Goal: Task Accomplishment & Management: Complete application form

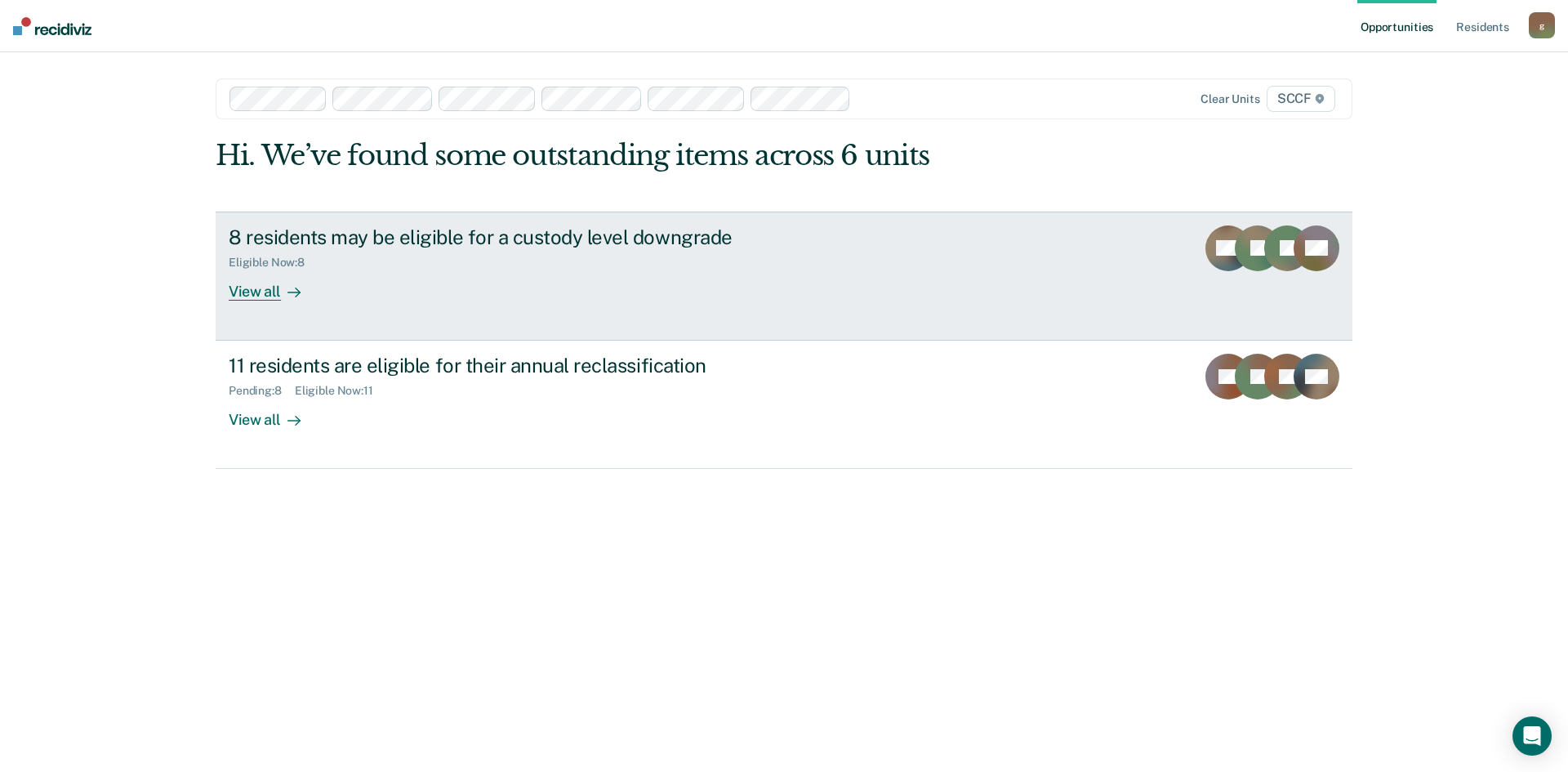
click at [365, 277] on div "8 residents may be eligible for a custody level downgrade Eligible Now : 8 View…" at bounding box center [535, 263] width 613 height 75
click at [365, 277] on div "Opportunities Resident s [EMAIL_ADDRESS][PERSON_NAME][DOMAIN_NAME] g Profile Ho…" at bounding box center [784, 386] width 1568 height 772
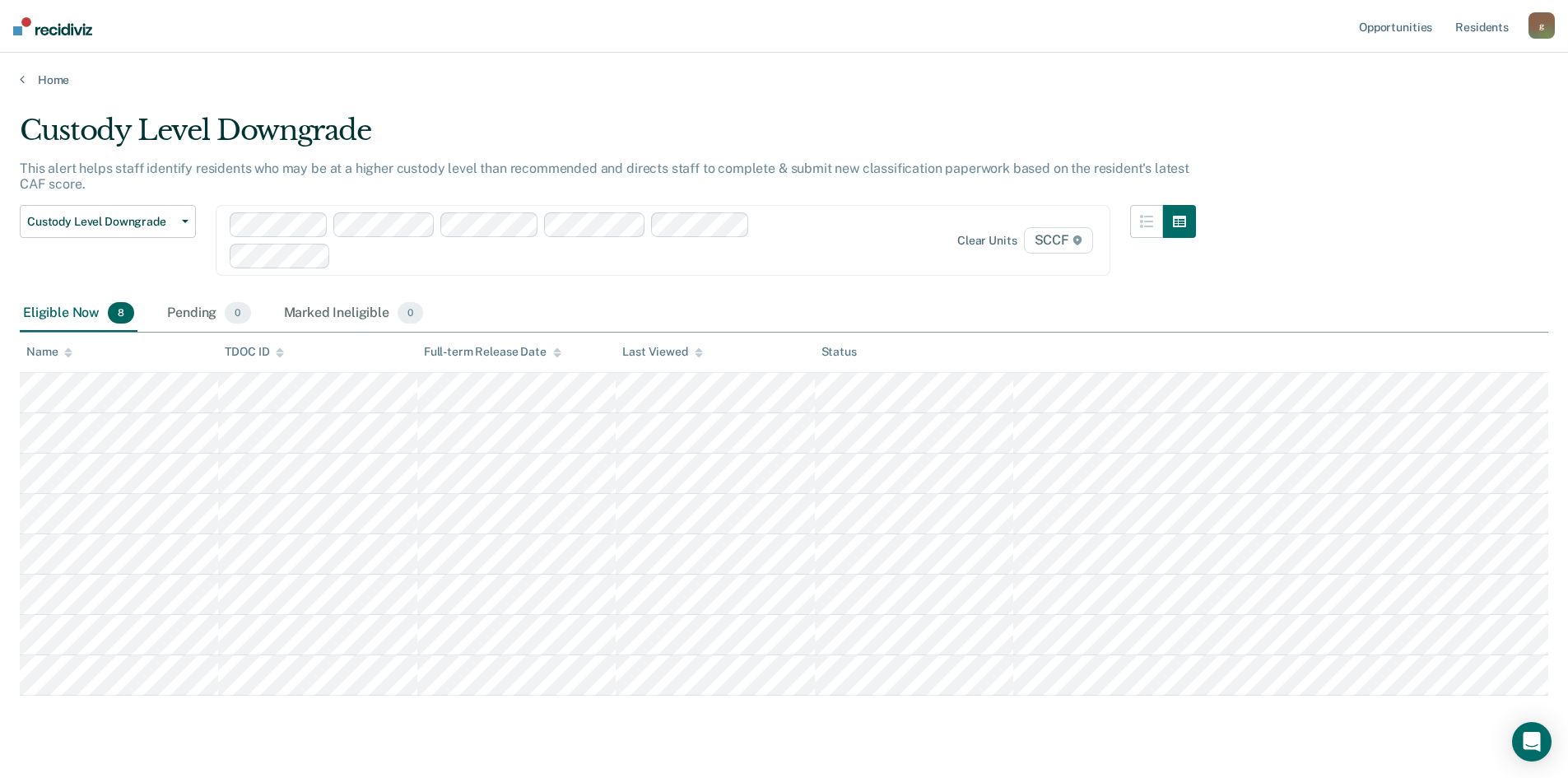
click at [730, 260] on div at bounding box center [586, 255] width 497 height 19
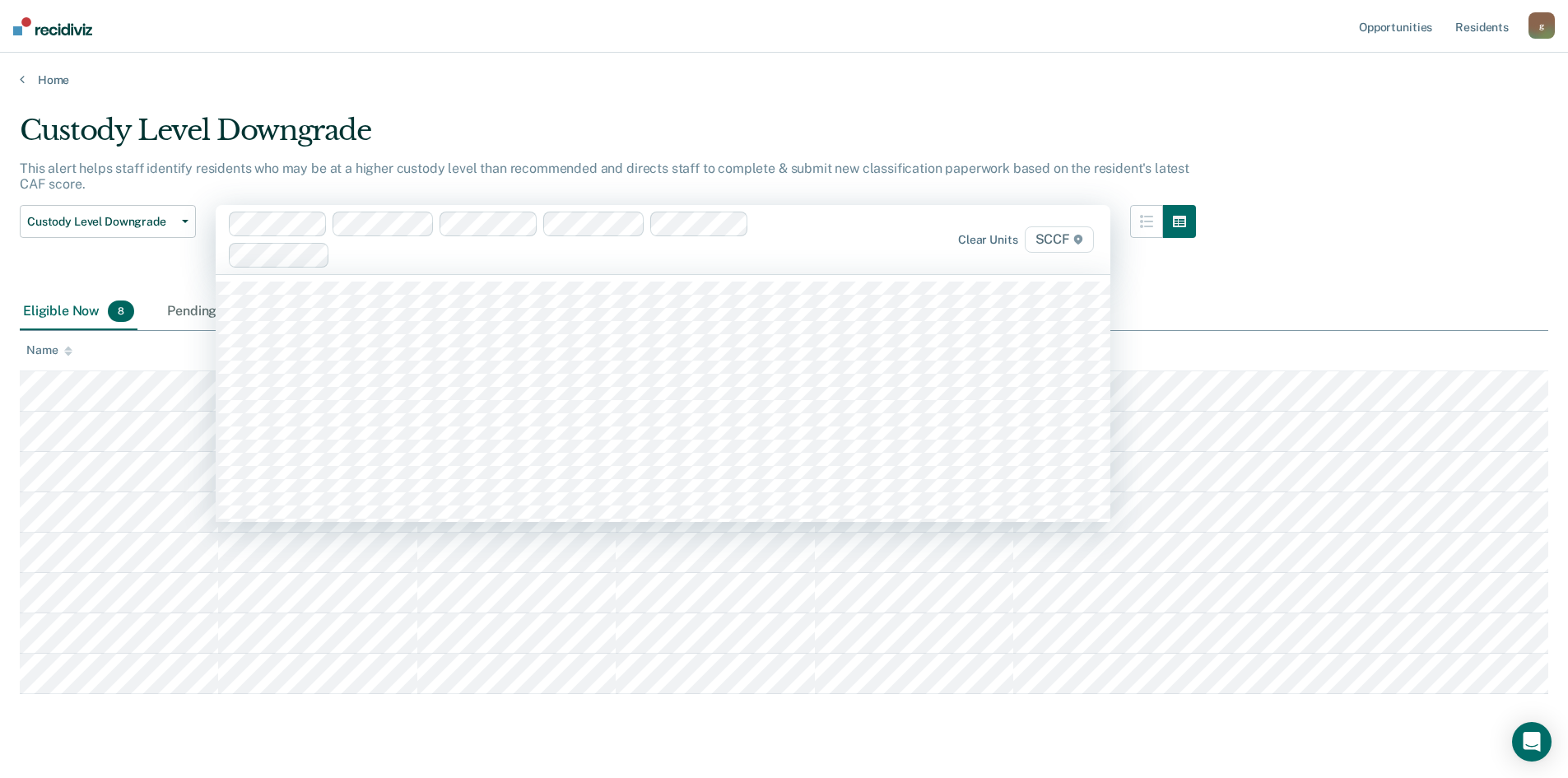
click at [730, 260] on div at bounding box center [585, 255] width 498 height 19
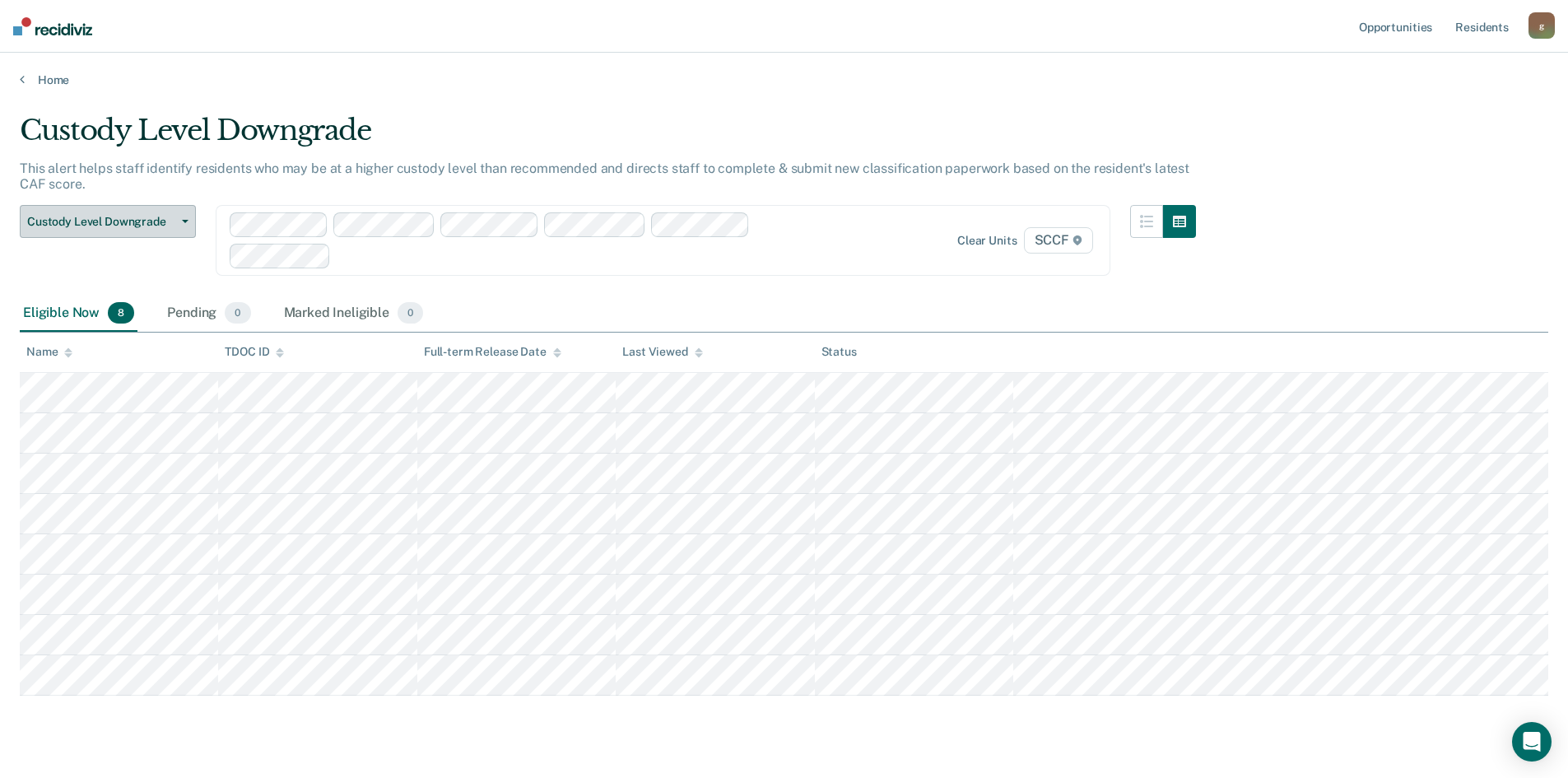
click at [172, 220] on span "Custody Level Downgrade" at bounding box center [101, 221] width 148 height 14
click at [183, 213] on button "Custody Level Downgrade" at bounding box center [108, 221] width 176 height 33
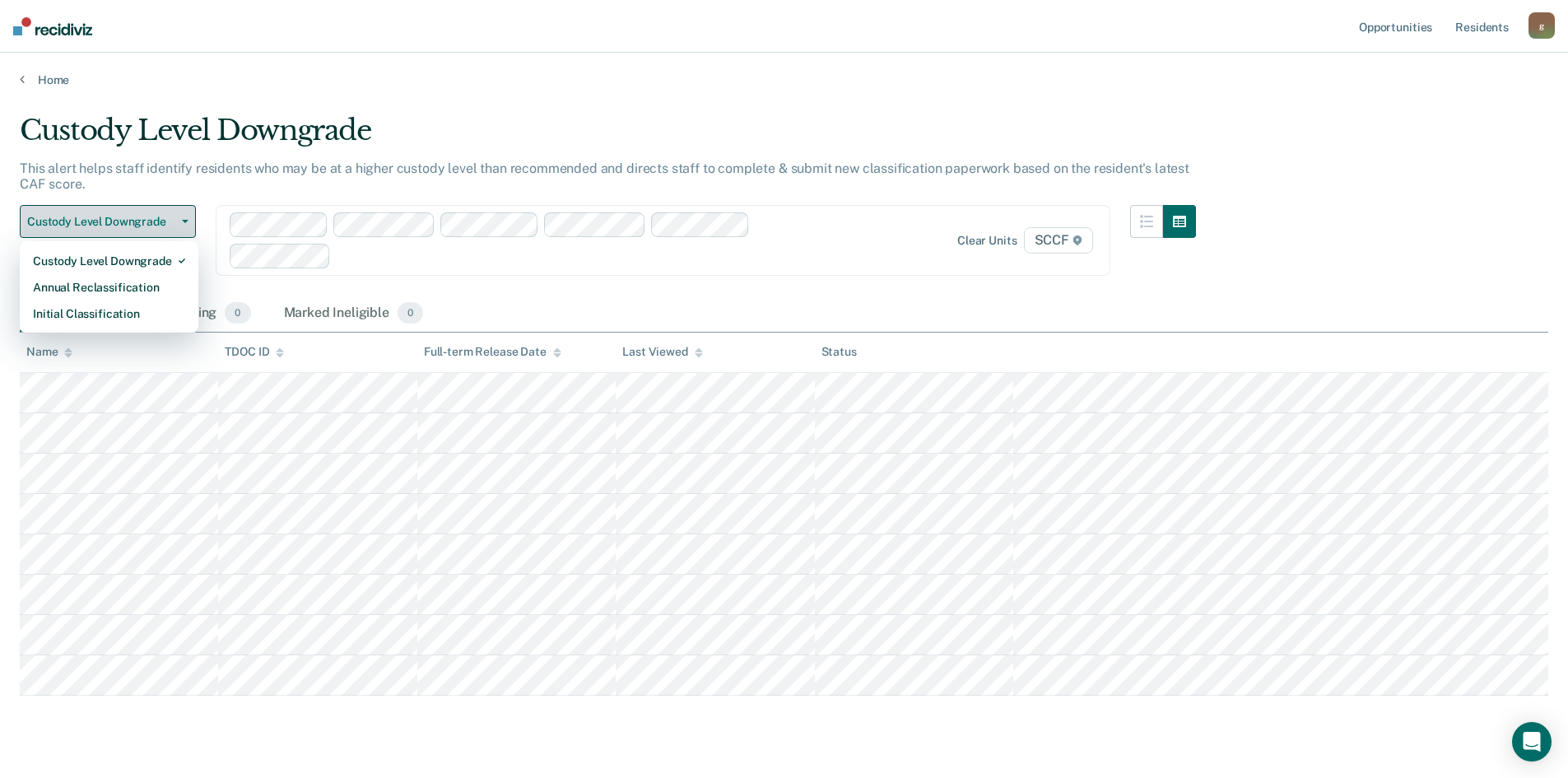
click at [183, 213] on button "Custody Level Downgrade" at bounding box center [108, 221] width 176 height 33
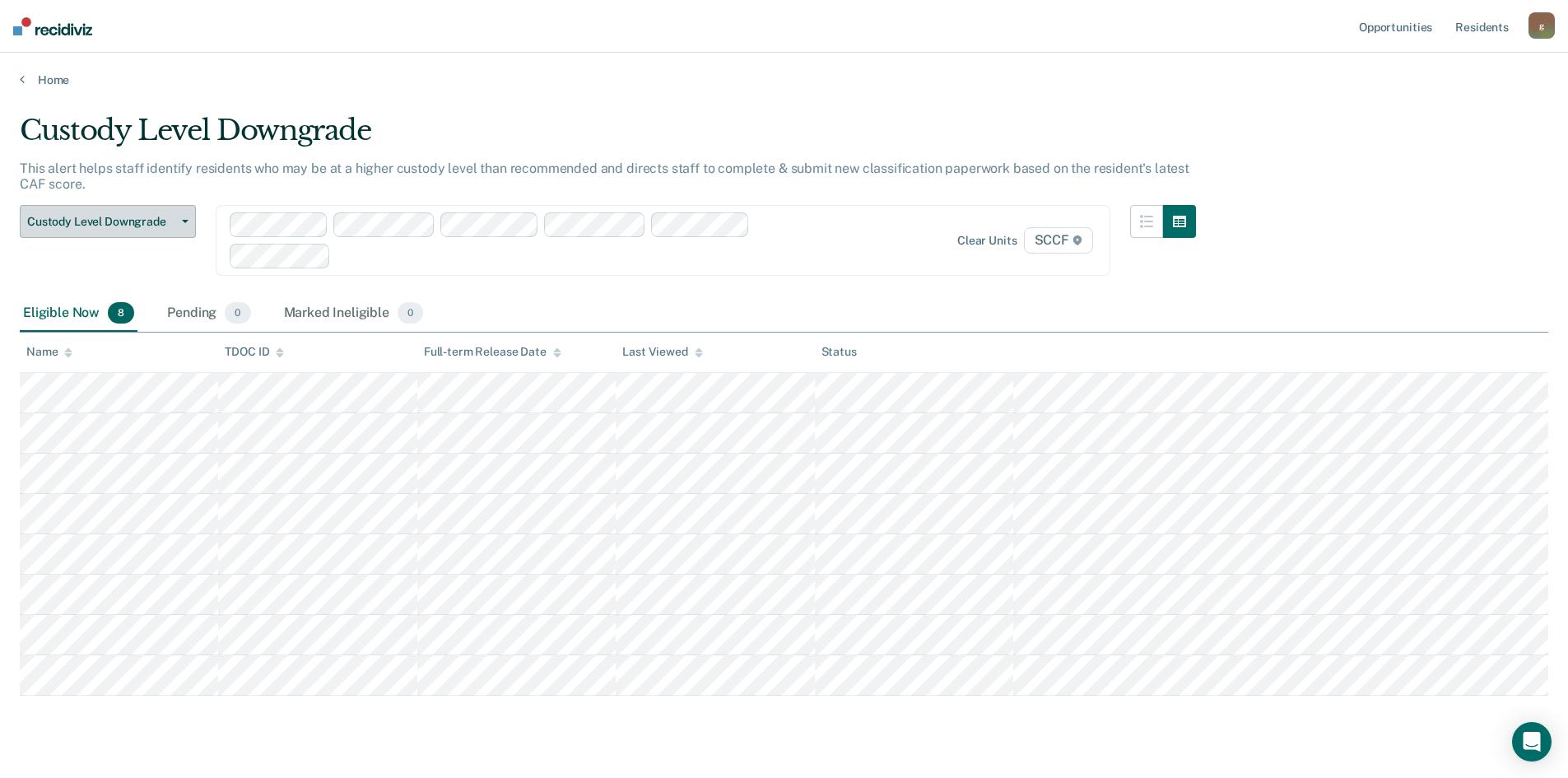
click at [181, 217] on button "Custody Level Downgrade" at bounding box center [108, 221] width 176 height 33
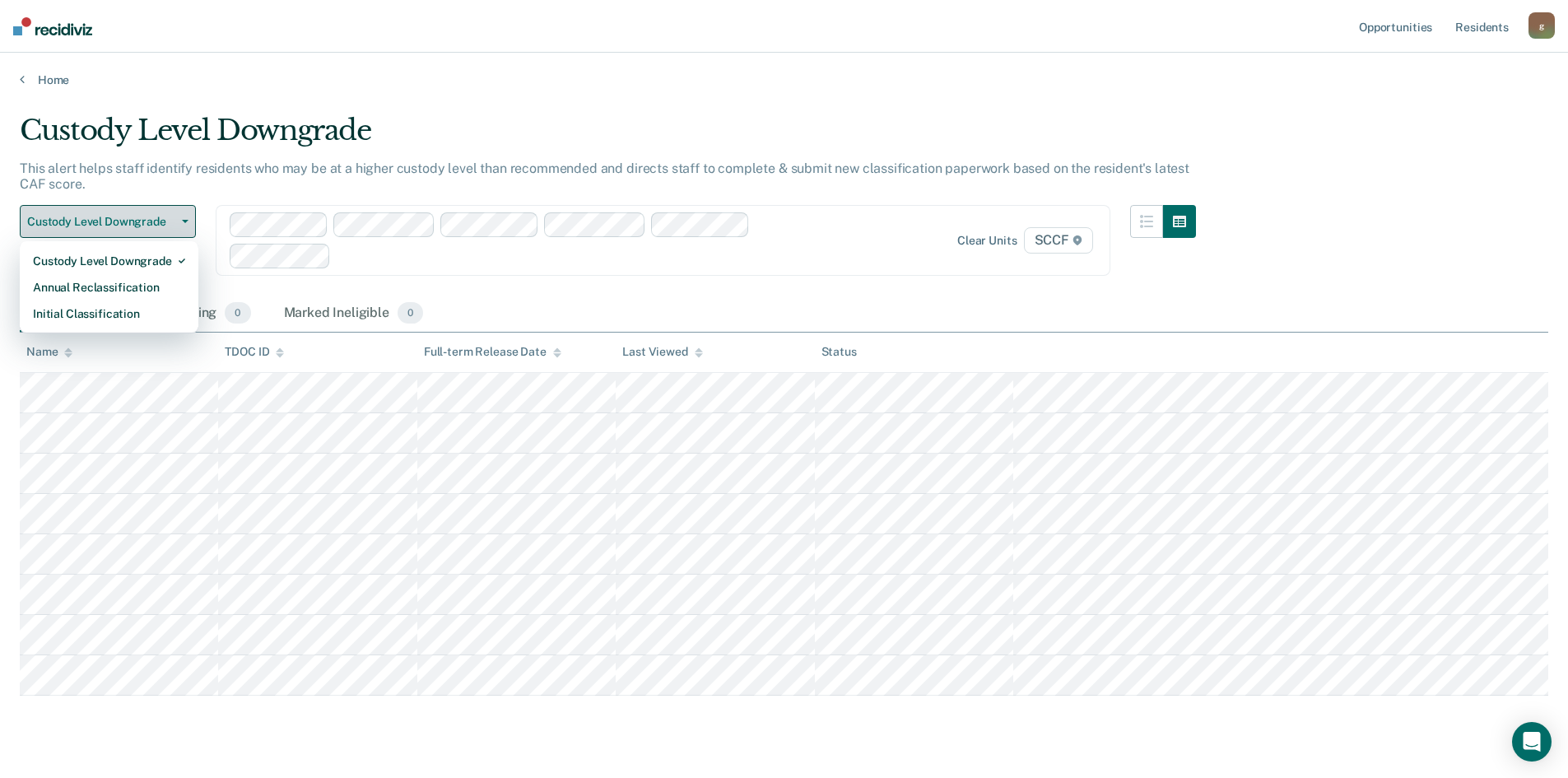
click at [180, 221] on span "button" at bounding box center [182, 221] width 13 height 3
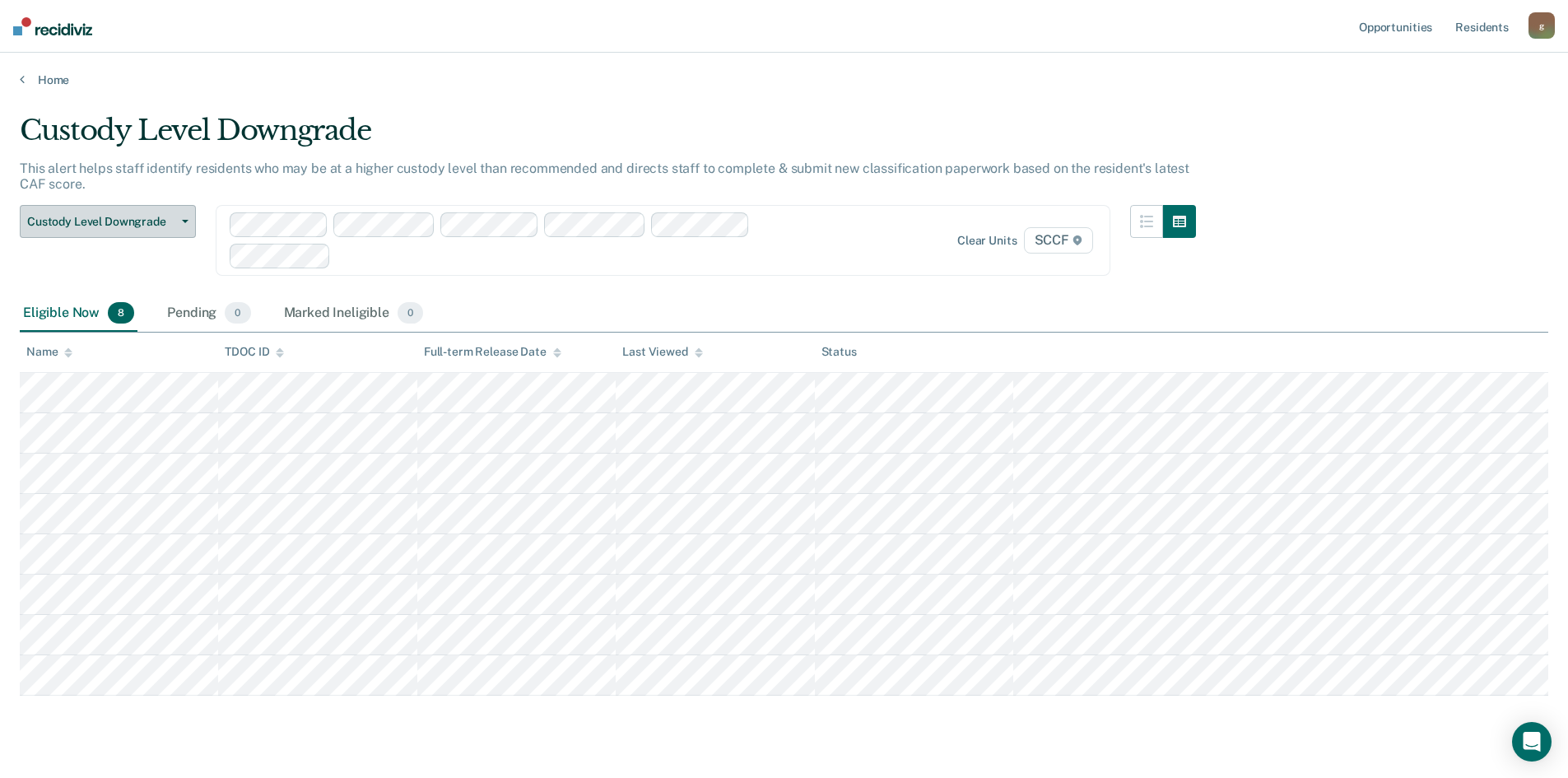
click at [179, 221] on span "button" at bounding box center [182, 221] width 13 height 3
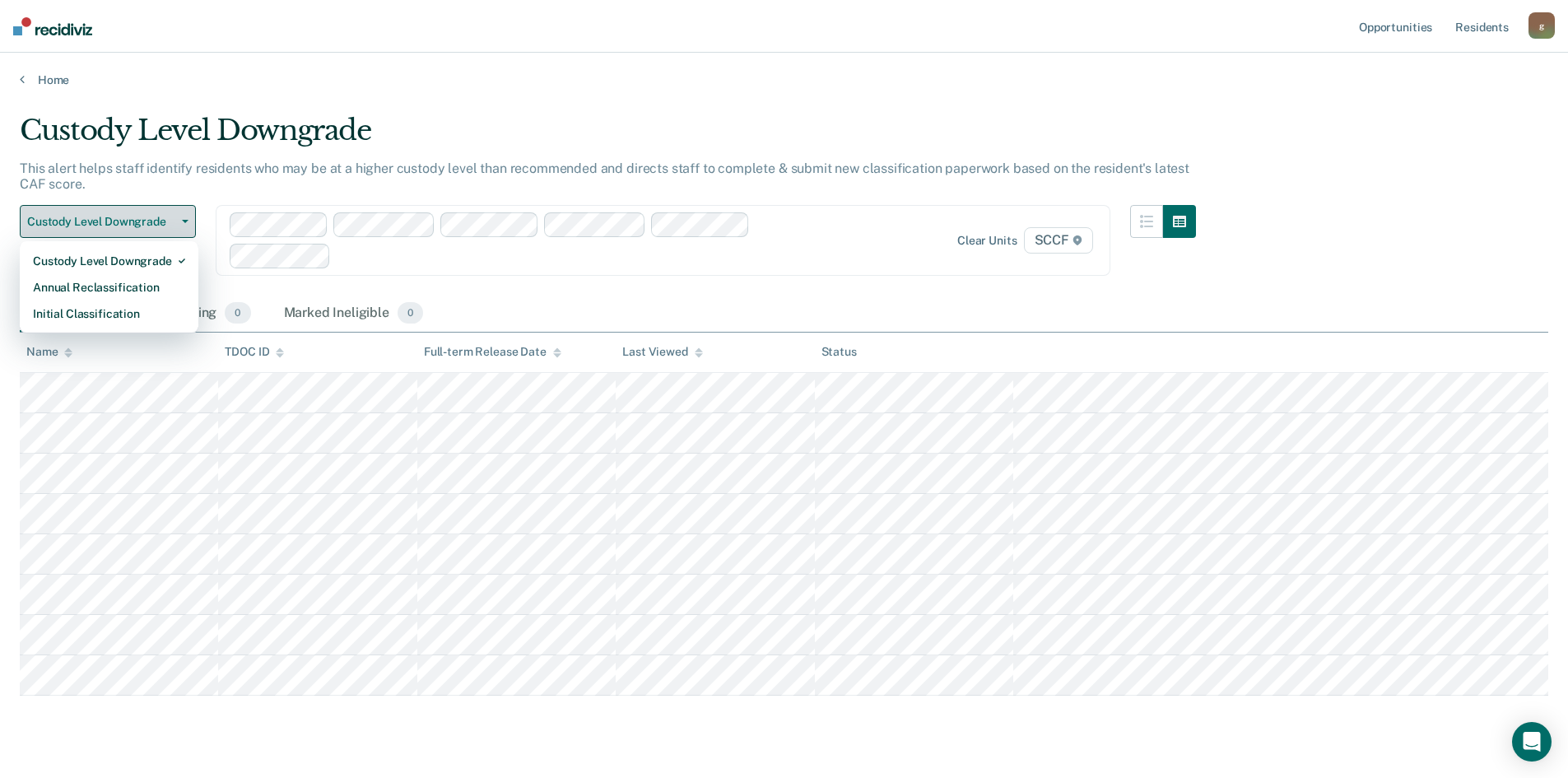
click at [178, 221] on span "button" at bounding box center [182, 221] width 13 height 3
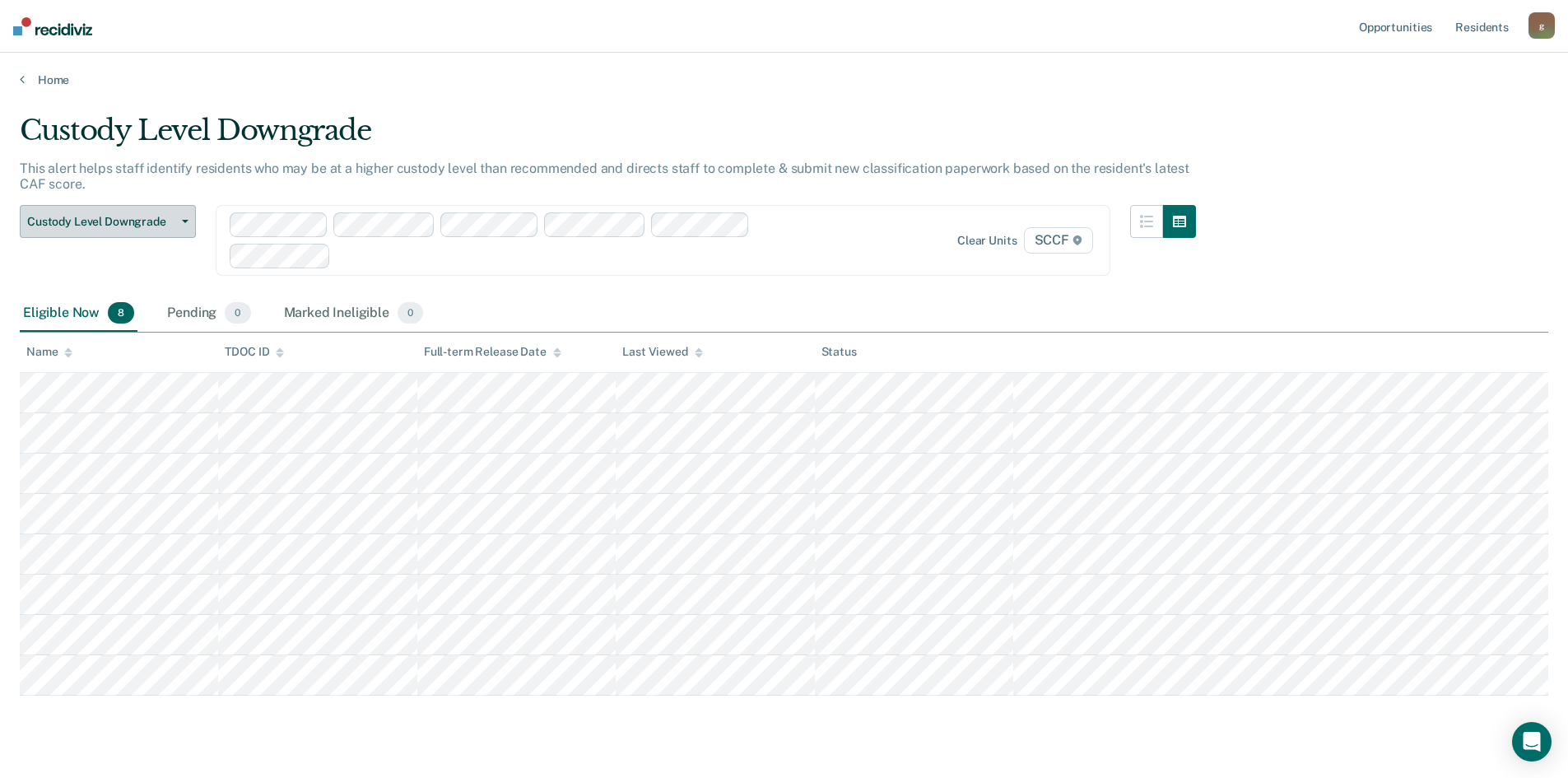
click at [178, 221] on span "button" at bounding box center [182, 221] width 13 height 3
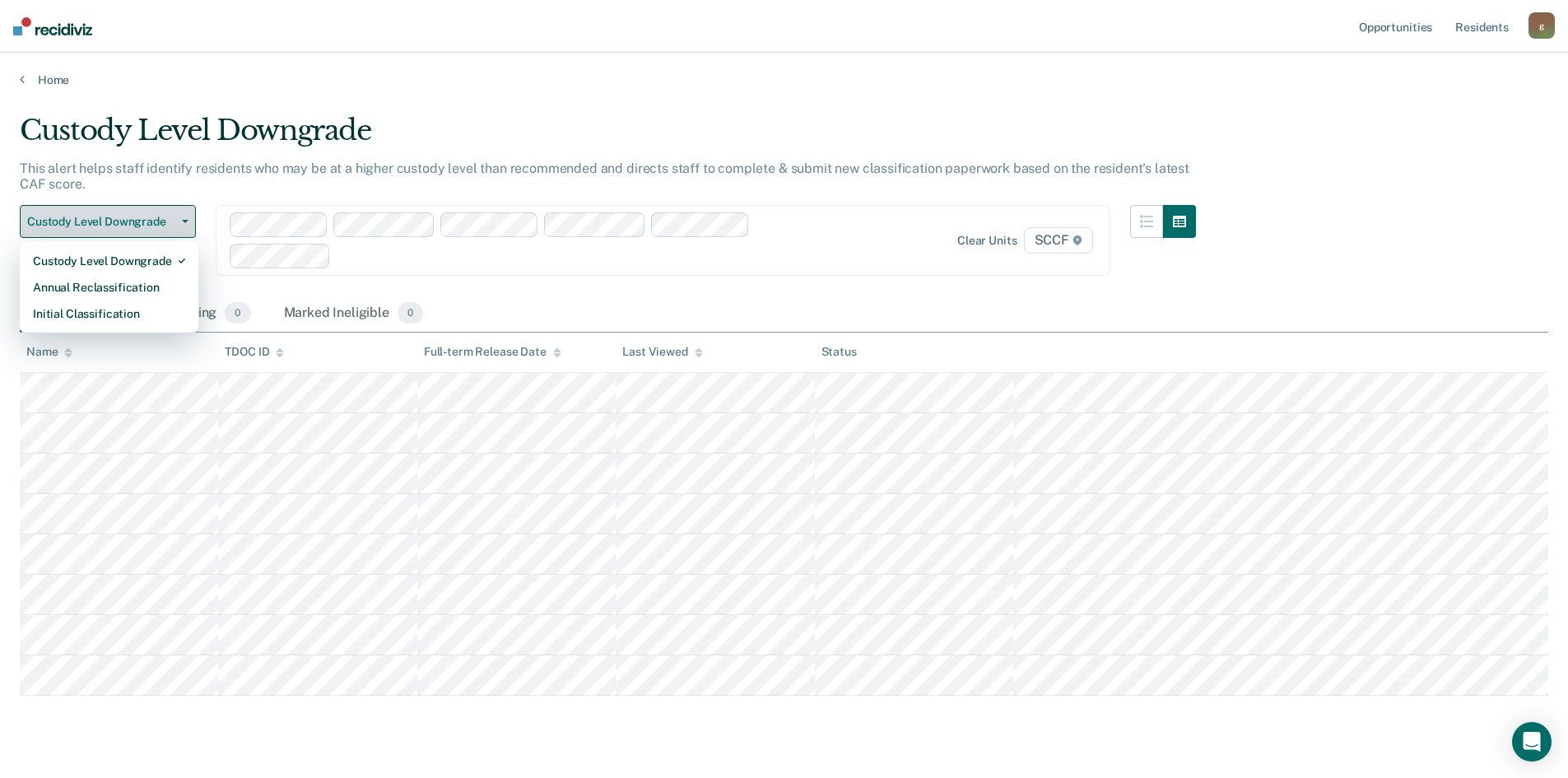
click at [178, 221] on span "button" at bounding box center [182, 221] width 13 height 3
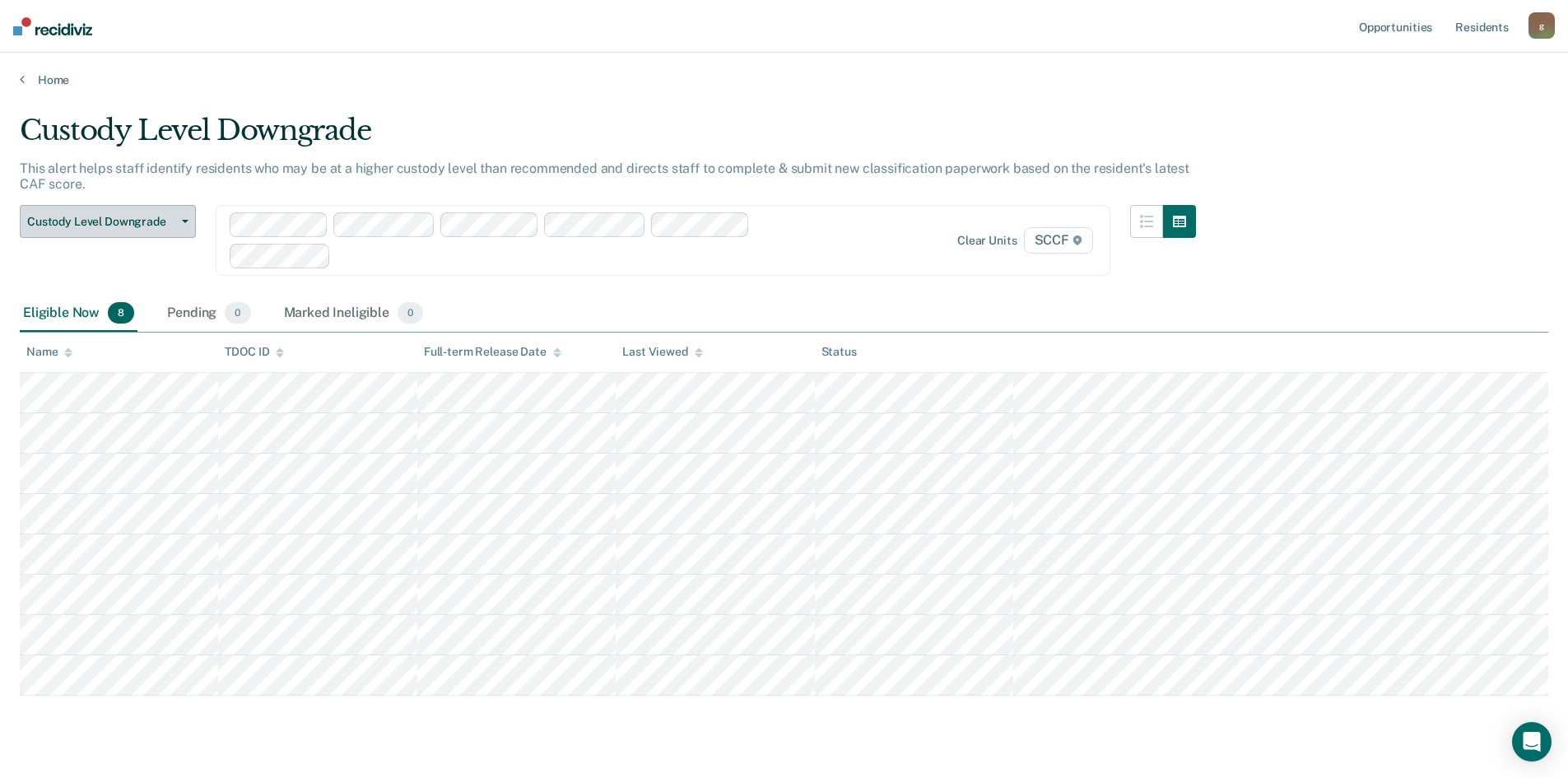
click at [178, 221] on span "button" at bounding box center [182, 221] width 13 height 3
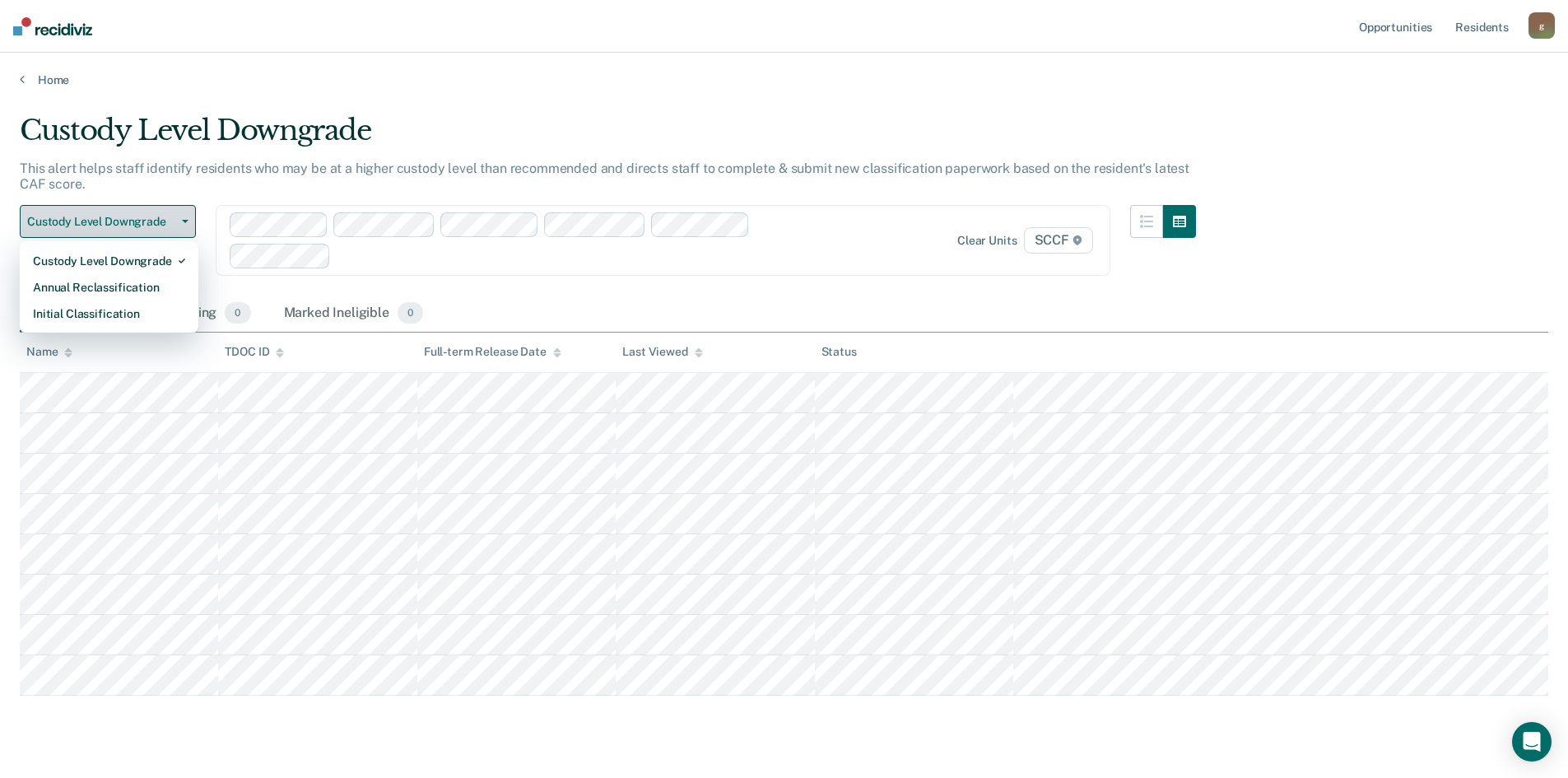
click at [177, 221] on span "button" at bounding box center [182, 221] width 13 height 3
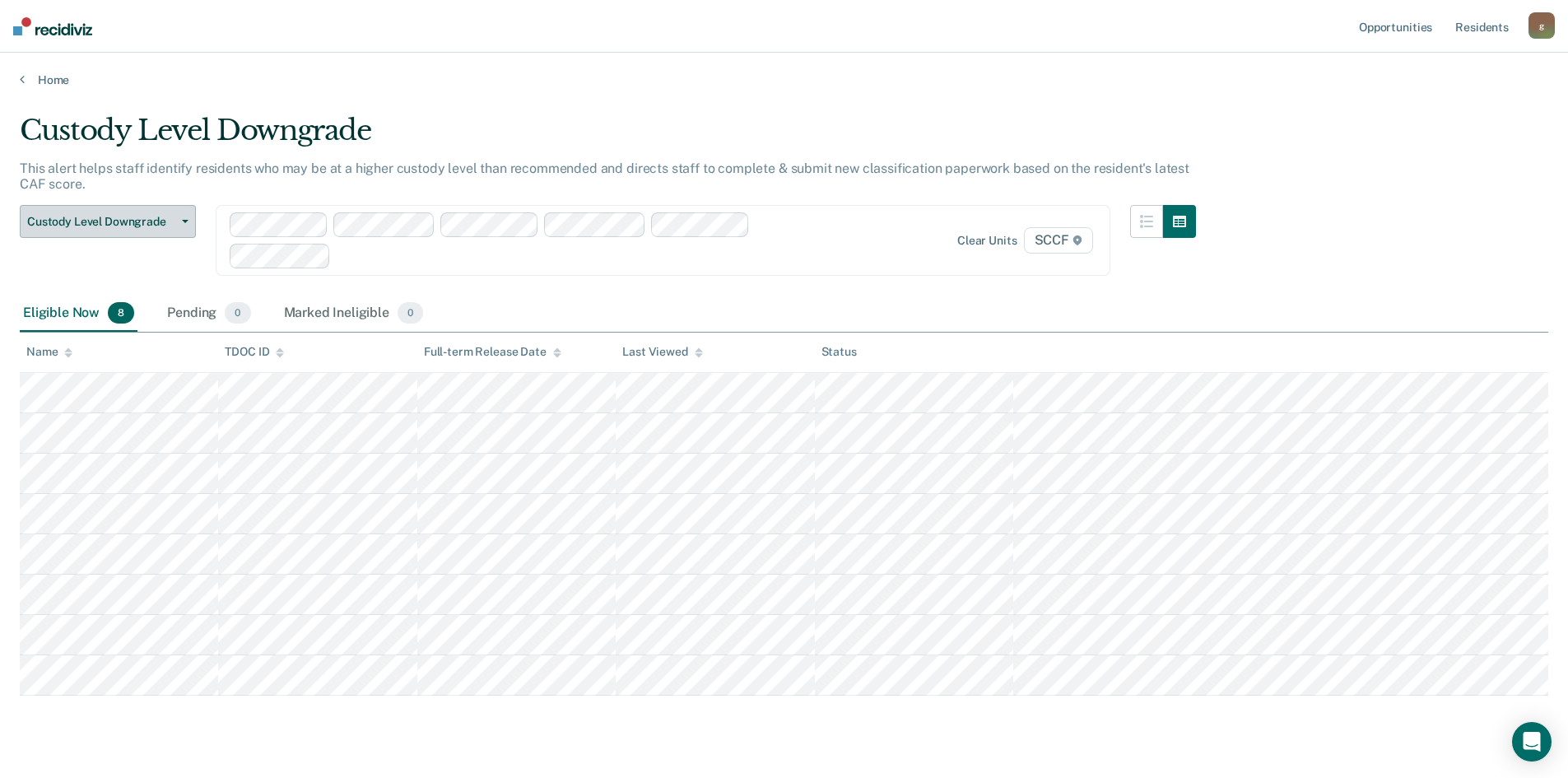
click at [177, 226] on button "Custody Level Downgrade" at bounding box center [108, 221] width 176 height 33
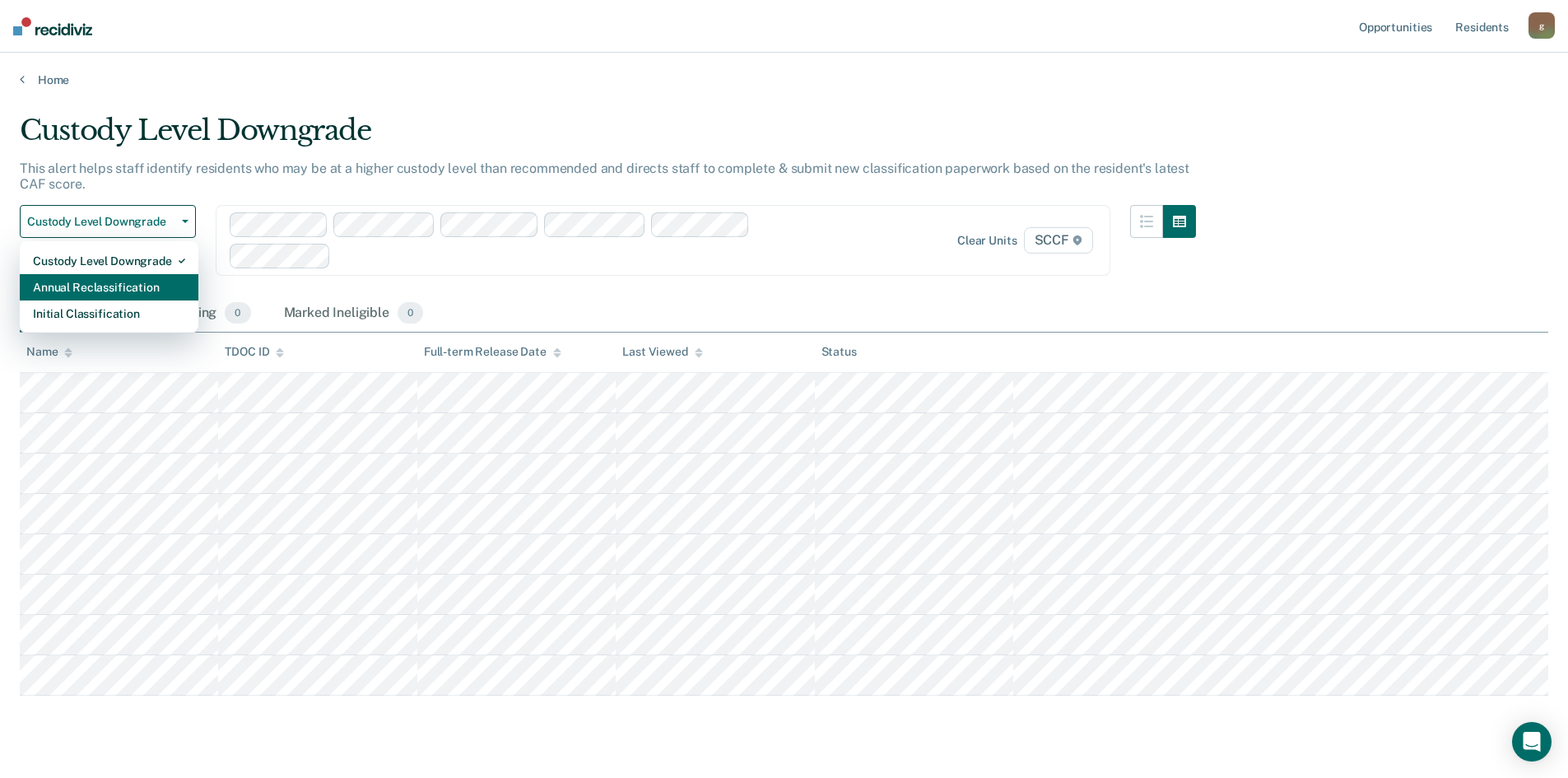
click at [146, 282] on div "Annual Reclassification" at bounding box center [109, 287] width 153 height 27
click at [146, 295] on div "Eligible Now 8 Pending 0 Marked Ineligible 0" at bounding box center [223, 313] width 407 height 36
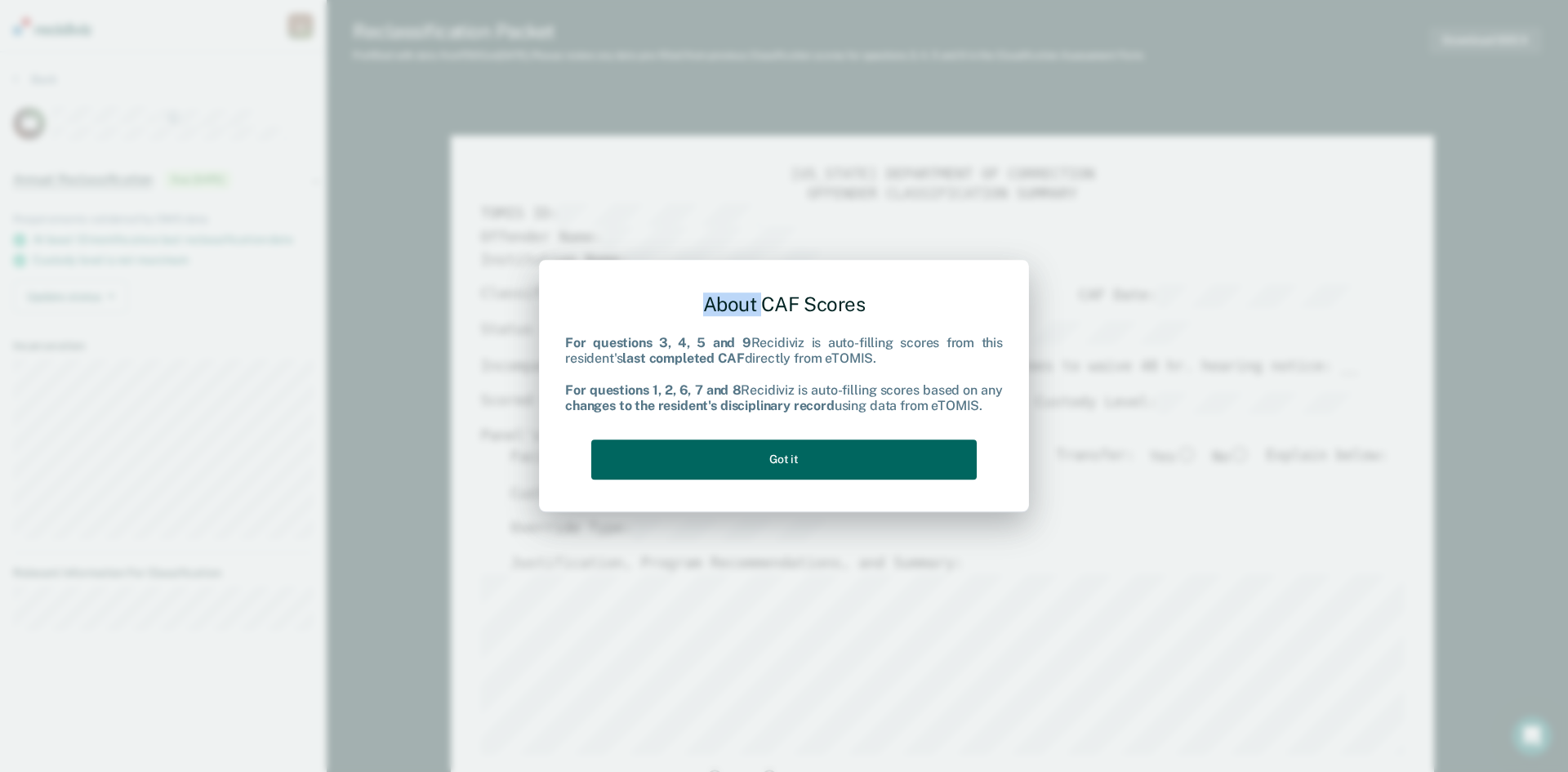
click at [818, 461] on button "Got it" at bounding box center [784, 459] width 386 height 40
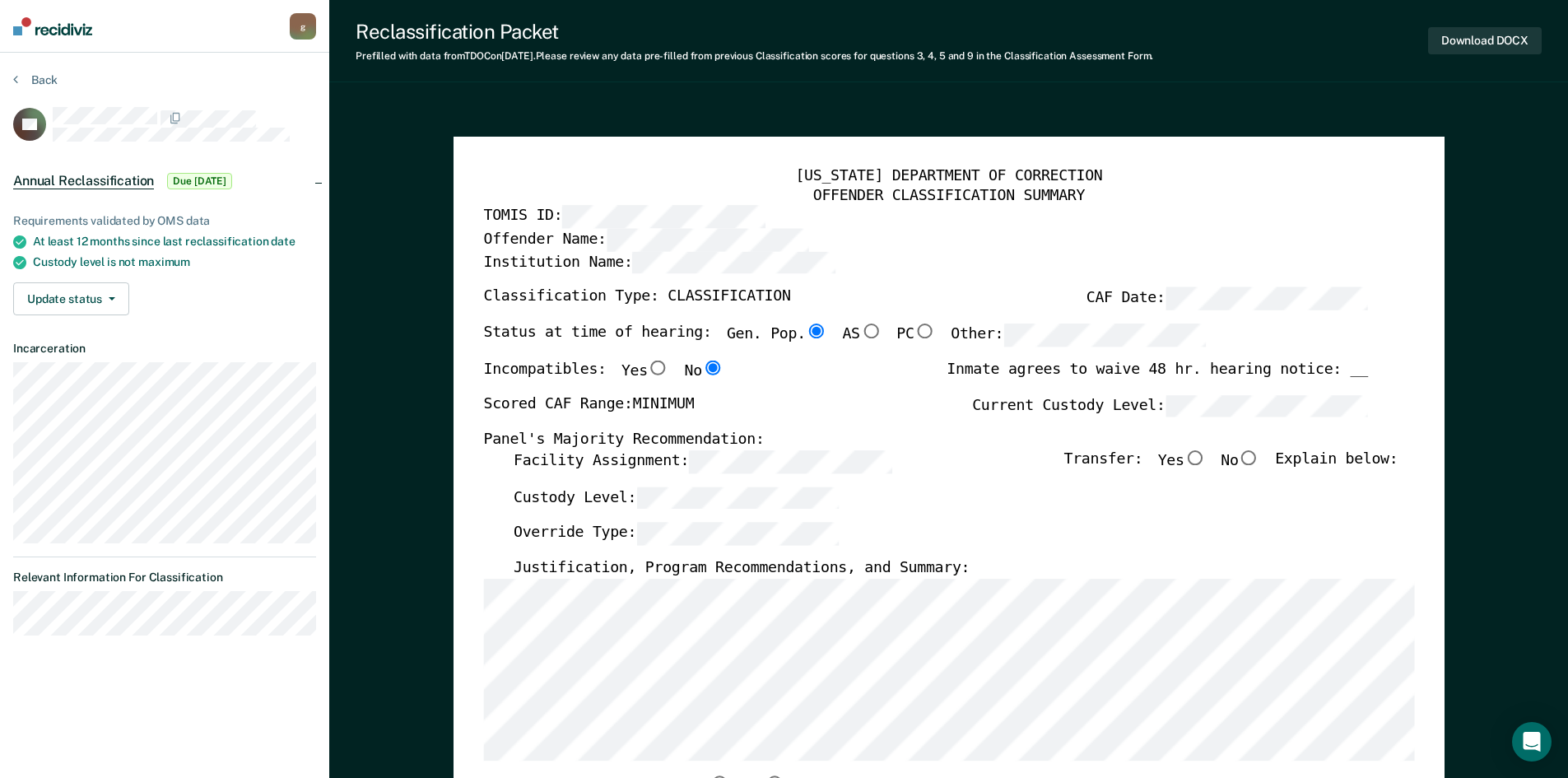
click at [1259, 459] on input "No" at bounding box center [1248, 458] width 22 height 15
type textarea "x"
radio input "true"
click at [1259, 459] on input "No" at bounding box center [1248, 458] width 22 height 15
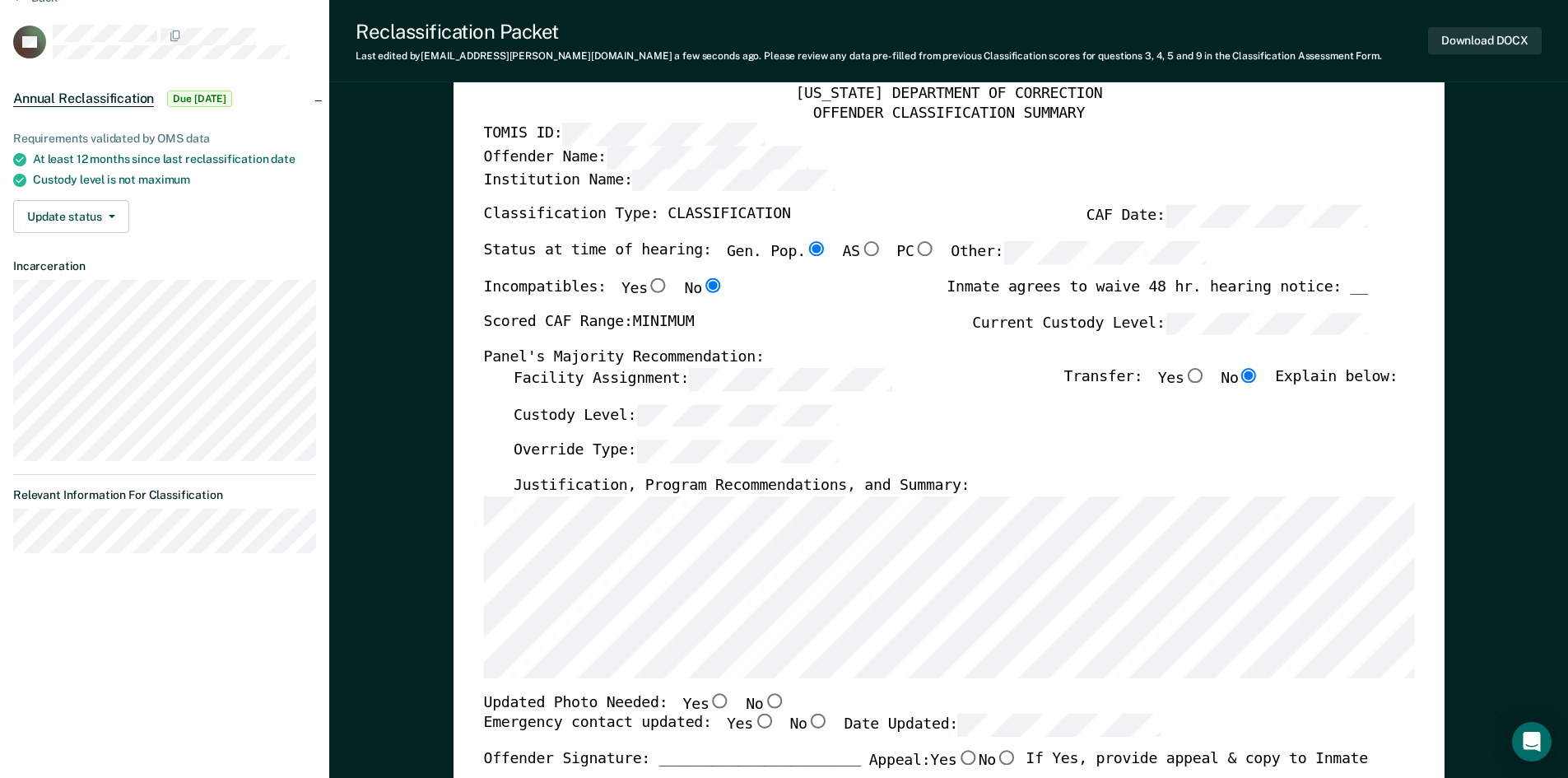
scroll to position [165, 0]
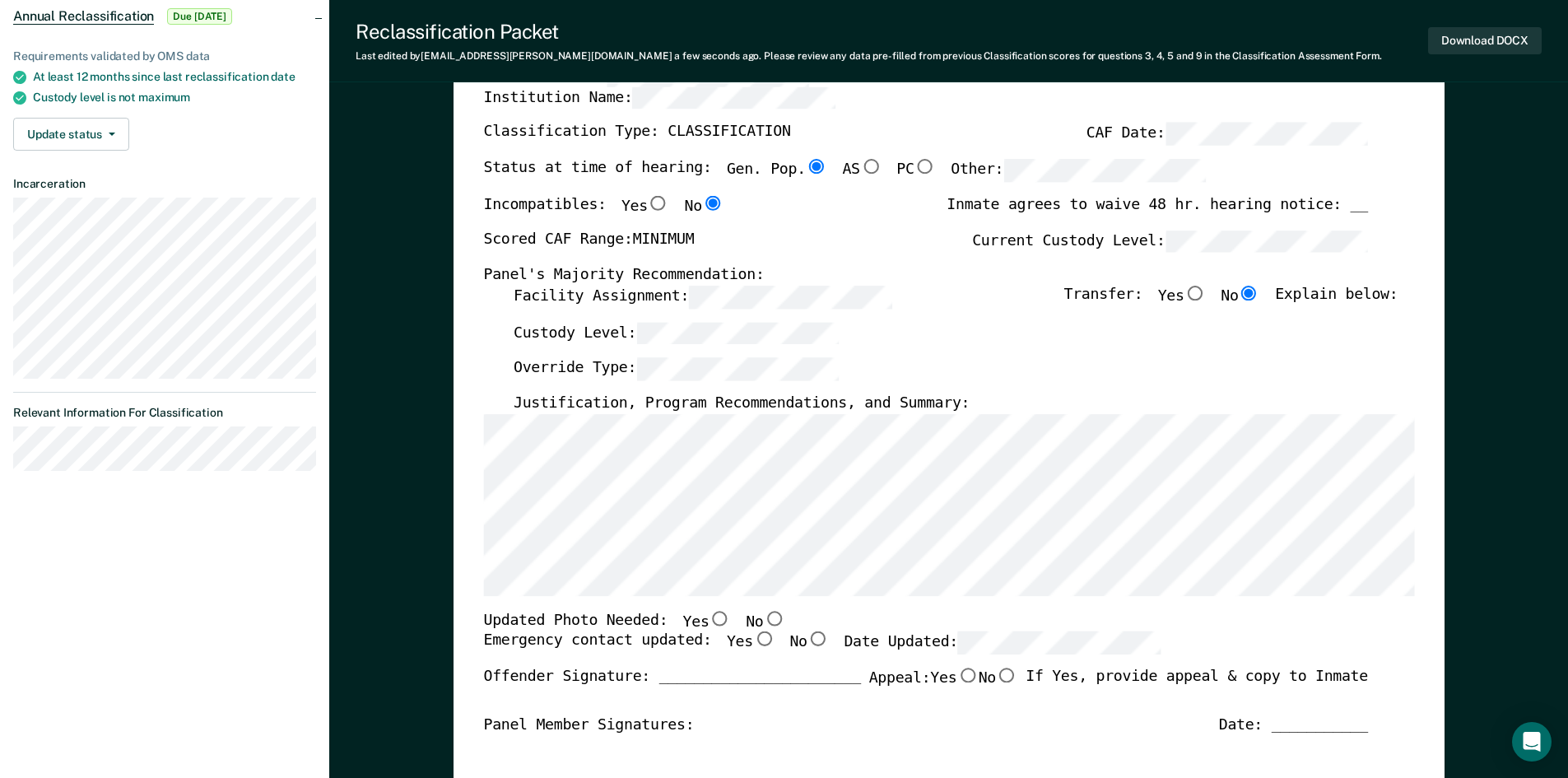
click at [763, 615] on input "No" at bounding box center [773, 619] width 22 height 15
type textarea "x"
radio input "true"
click at [763, 615] on input "No" at bounding box center [773, 619] width 22 height 15
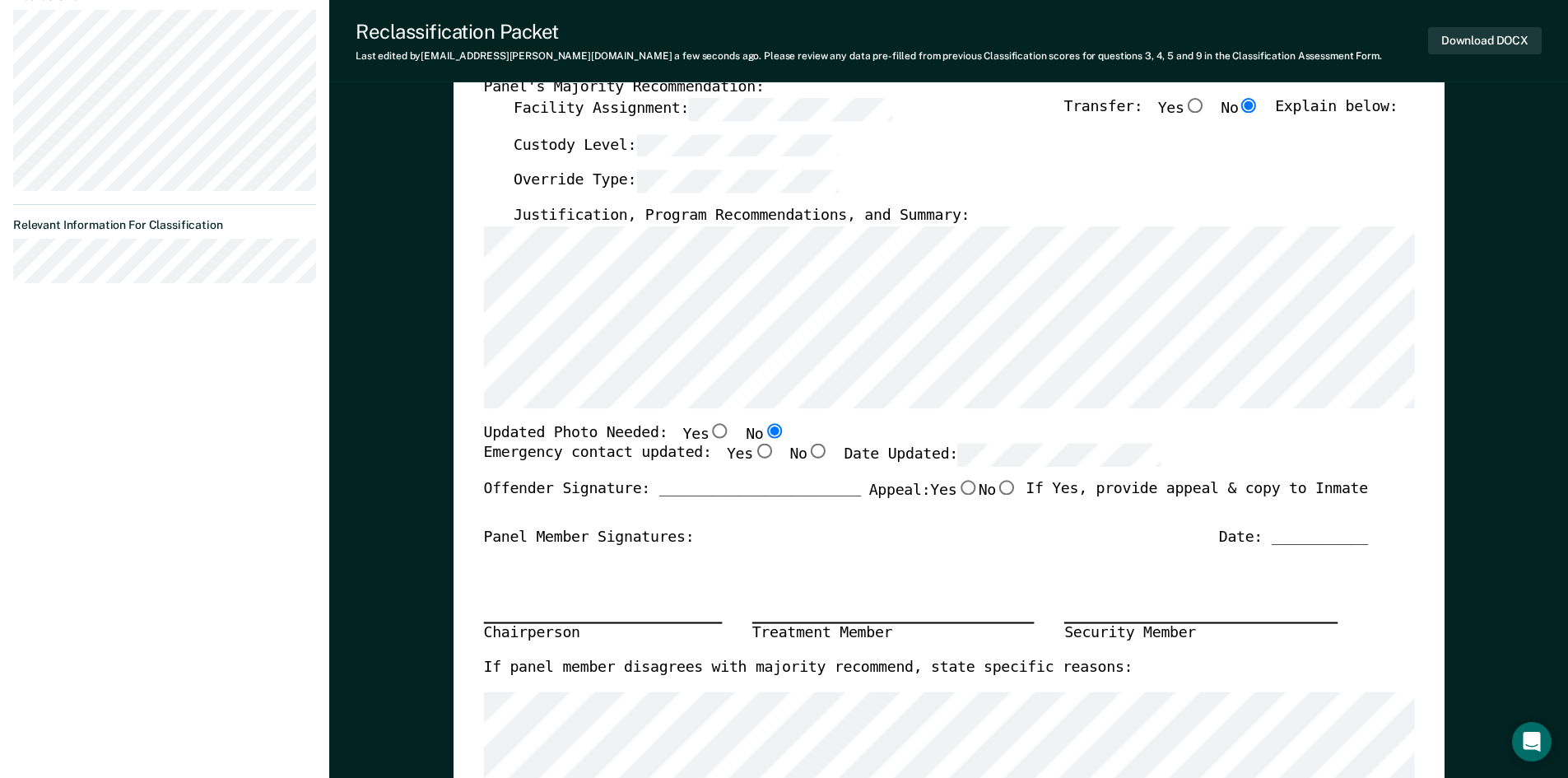
scroll to position [329, 0]
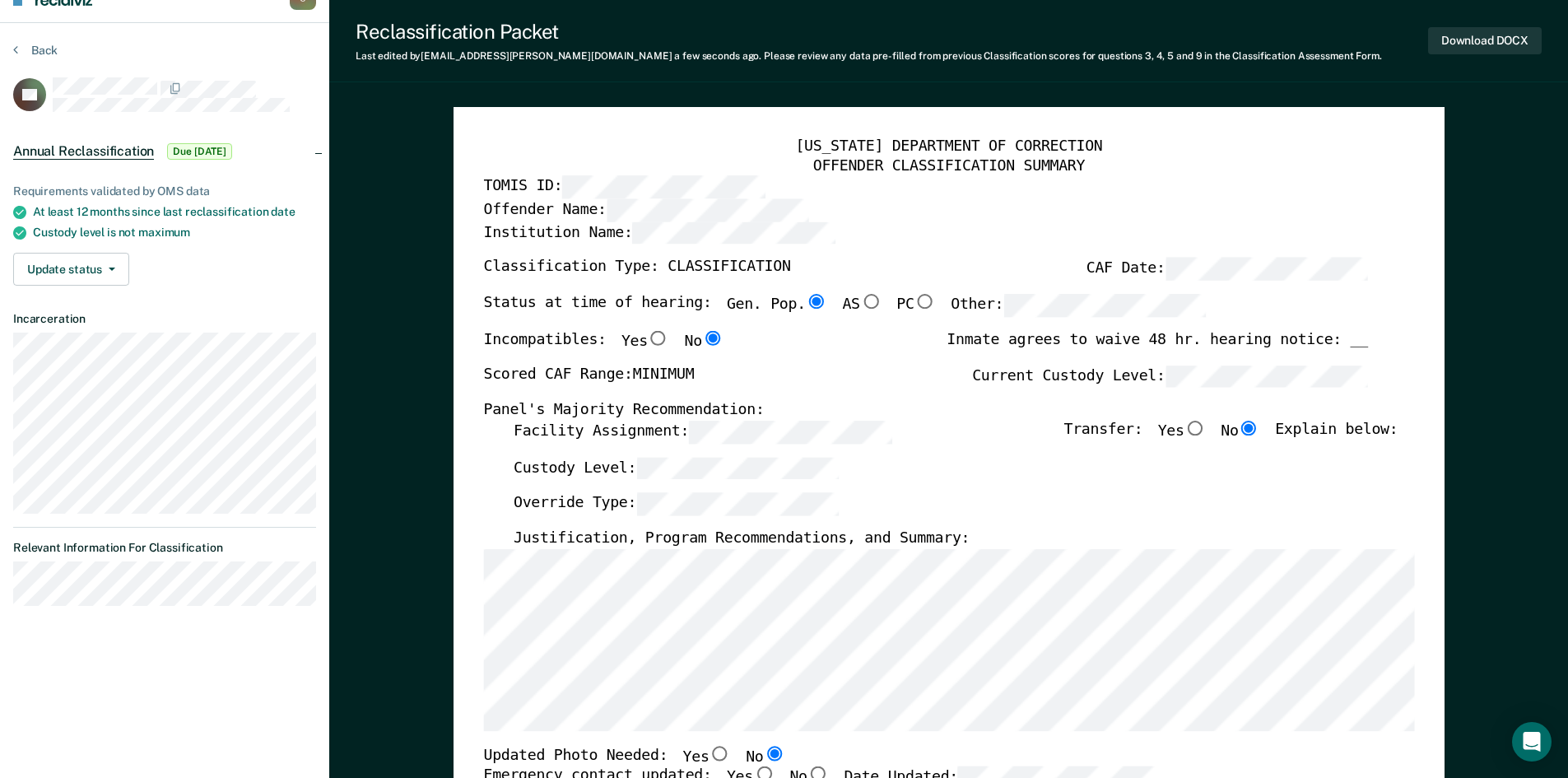
scroll to position [0, 0]
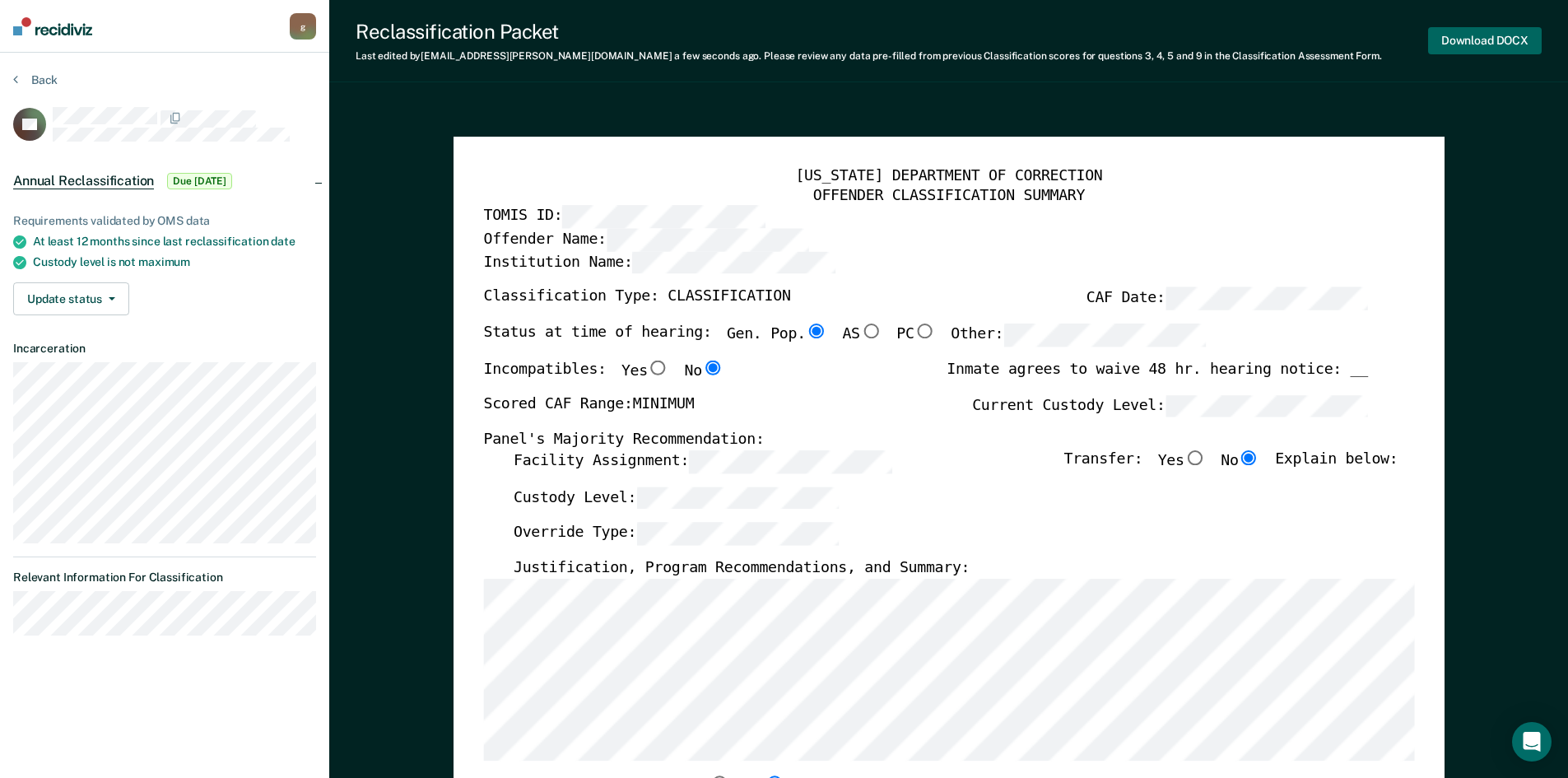
click at [1477, 37] on button "Download DOCX" at bounding box center [1485, 41] width 114 height 28
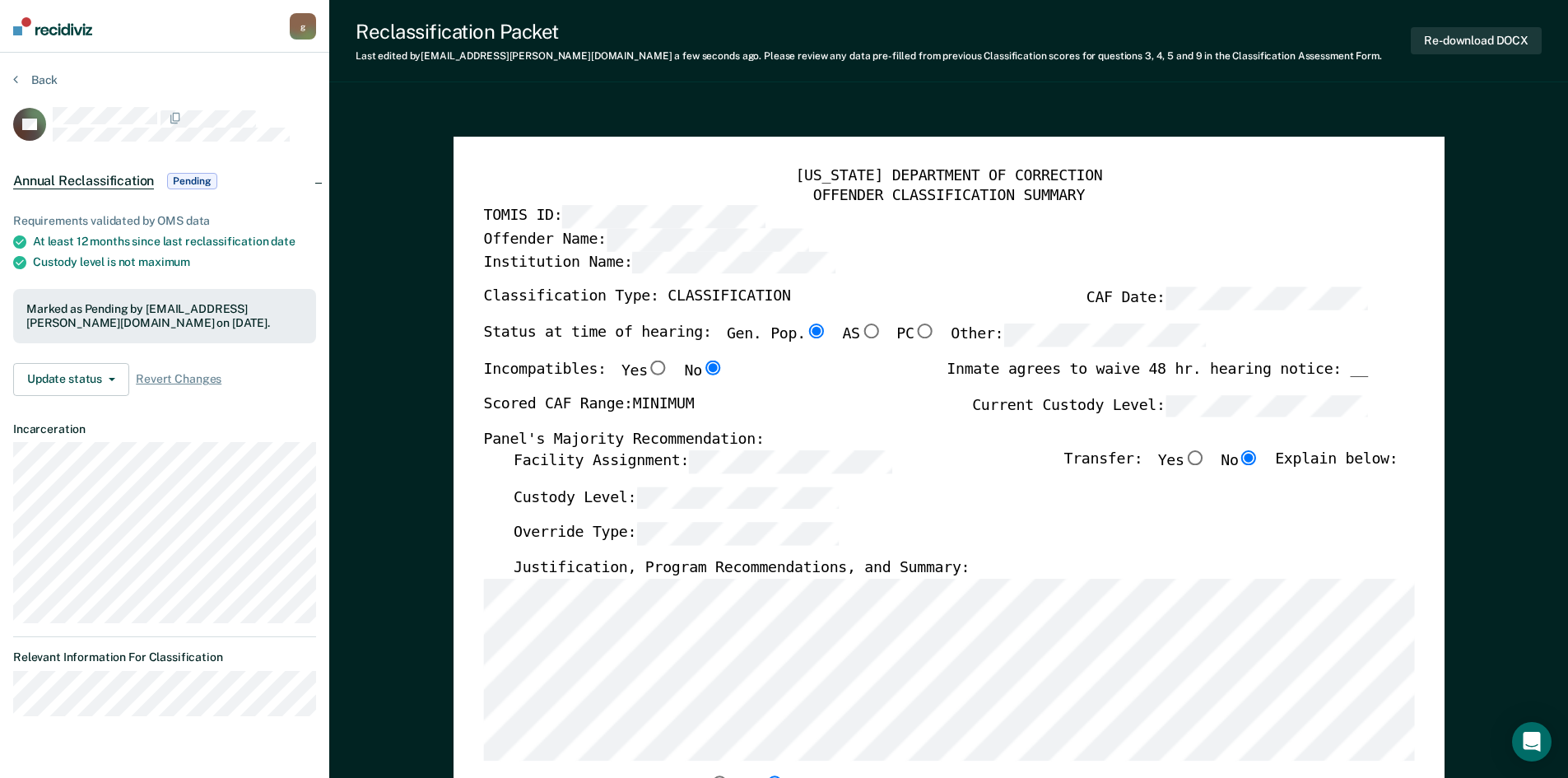
click at [1242, 32] on div "Reclassification Packet Last edited by [PERSON_NAME][EMAIL_ADDRESS][DOMAIN_NAME…" at bounding box center [949, 41] width 1239 height 83
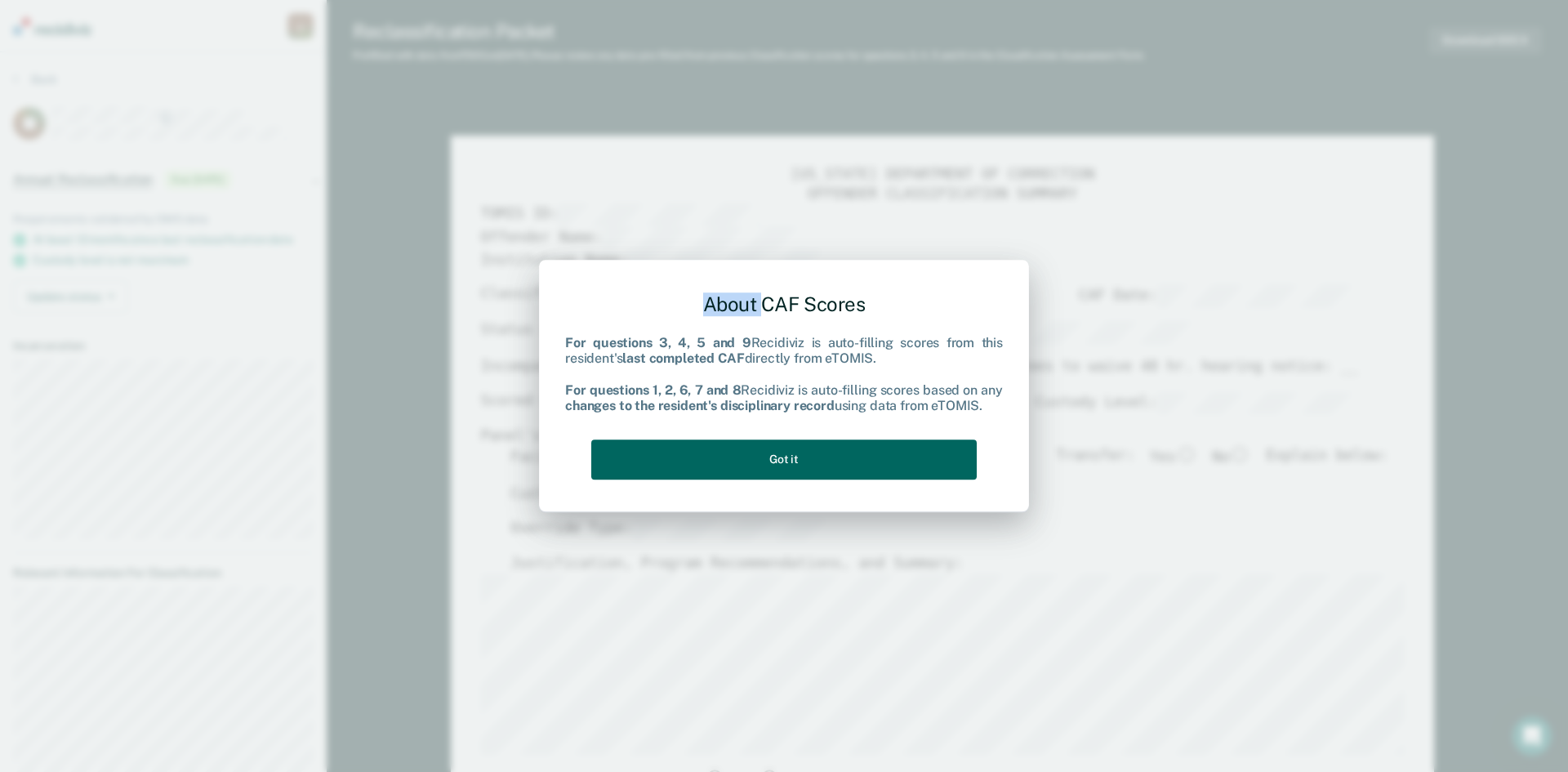
click at [761, 460] on button "Got it" at bounding box center [784, 459] width 386 height 40
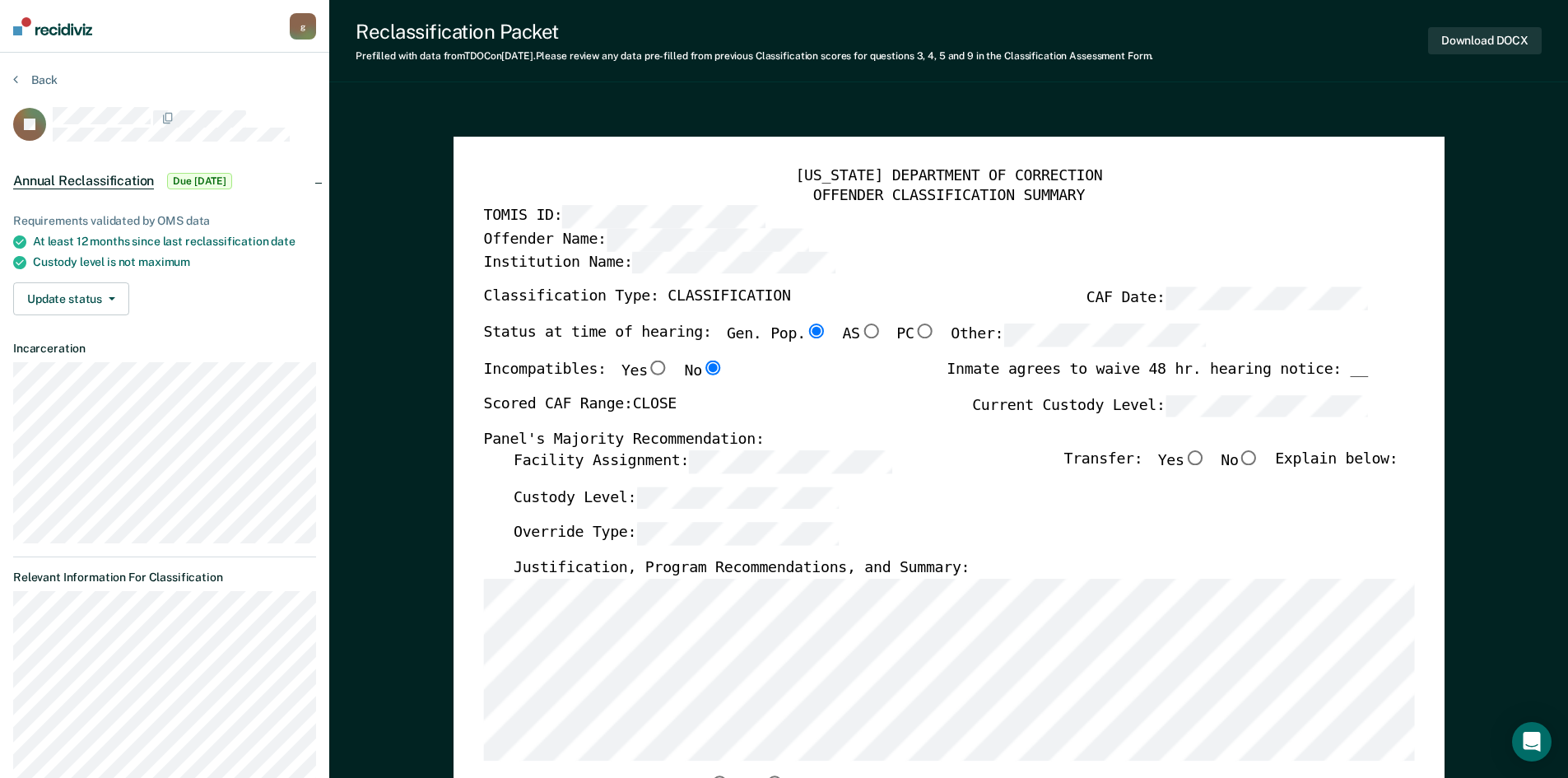
click at [1259, 457] on input "No" at bounding box center [1248, 458] width 22 height 15
type textarea "x"
radio input "true"
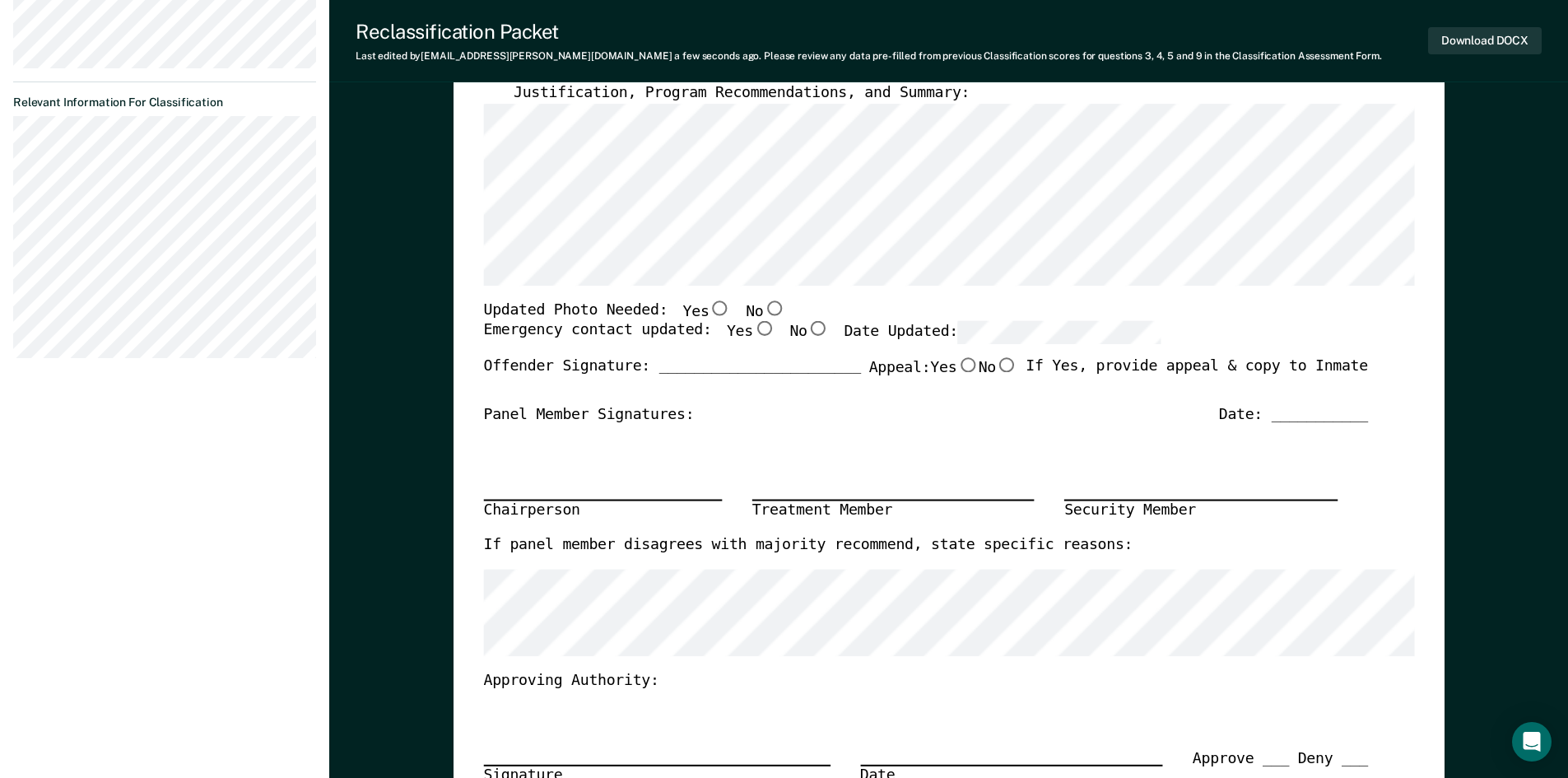
scroll to position [494, 0]
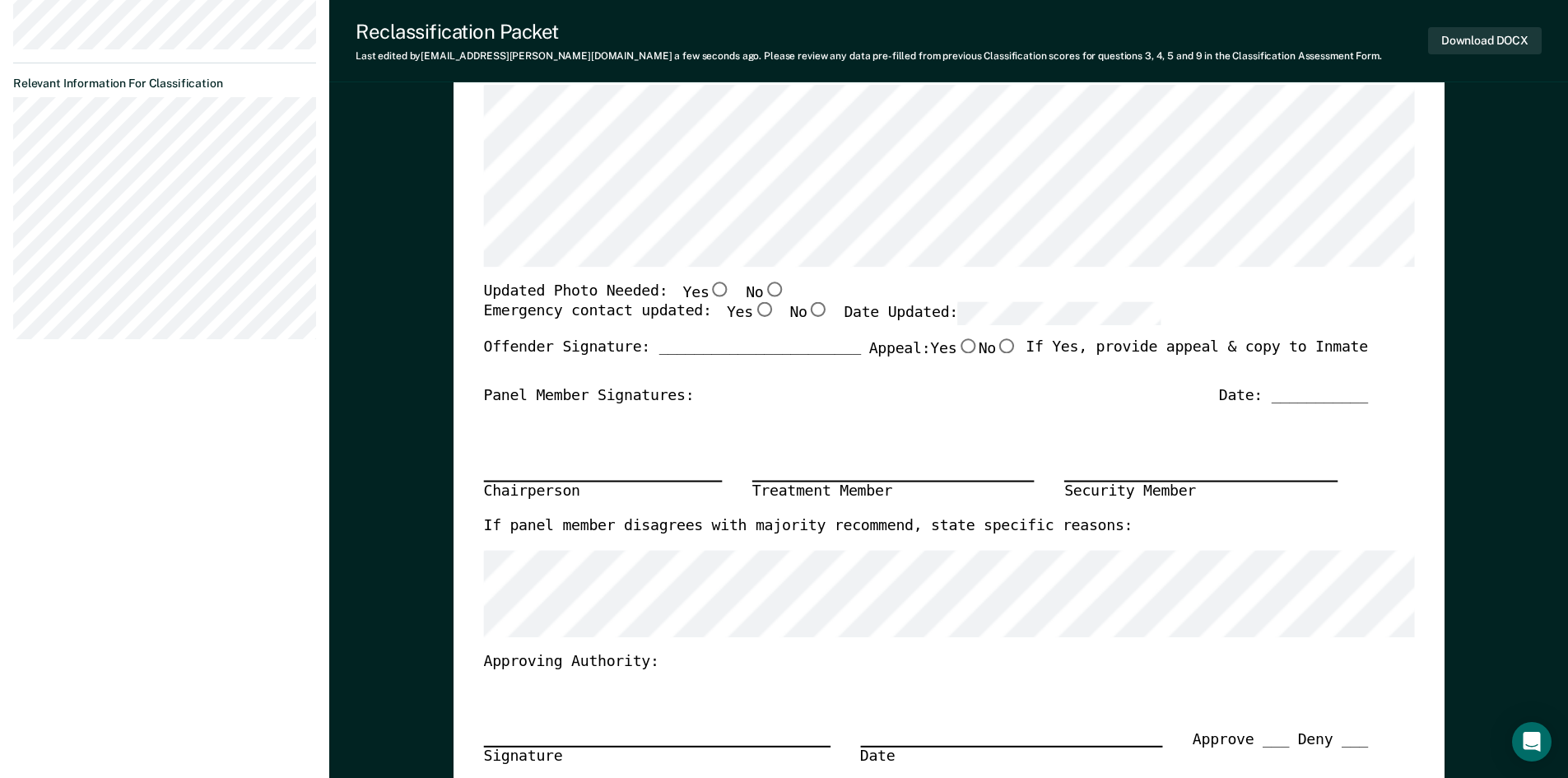
click at [763, 284] on input "No" at bounding box center [773, 289] width 22 height 15
type textarea "x"
radio input "true"
click at [763, 284] on input "No" at bounding box center [773, 289] width 22 height 15
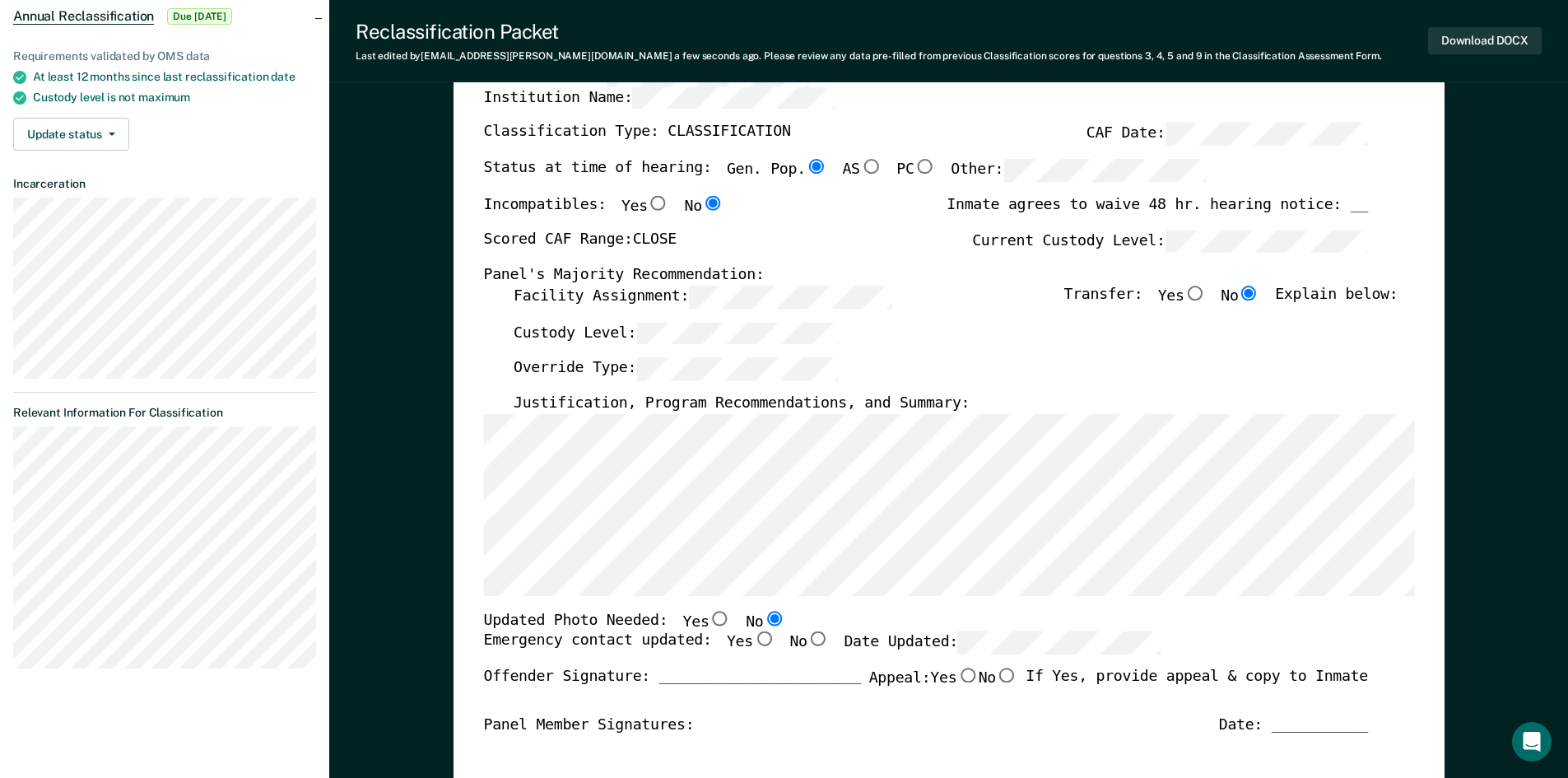
scroll to position [247, 0]
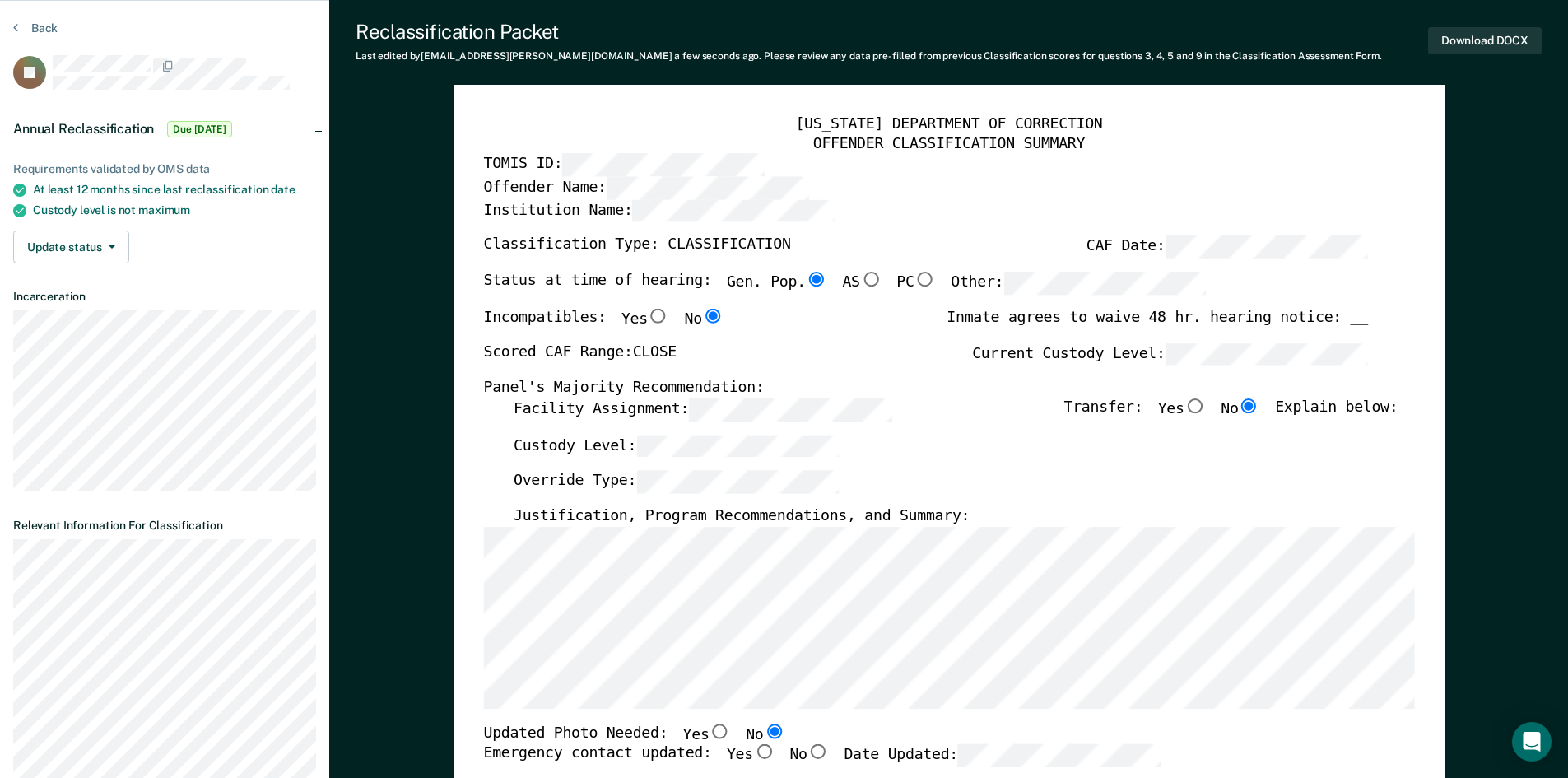
scroll to position [0, 0]
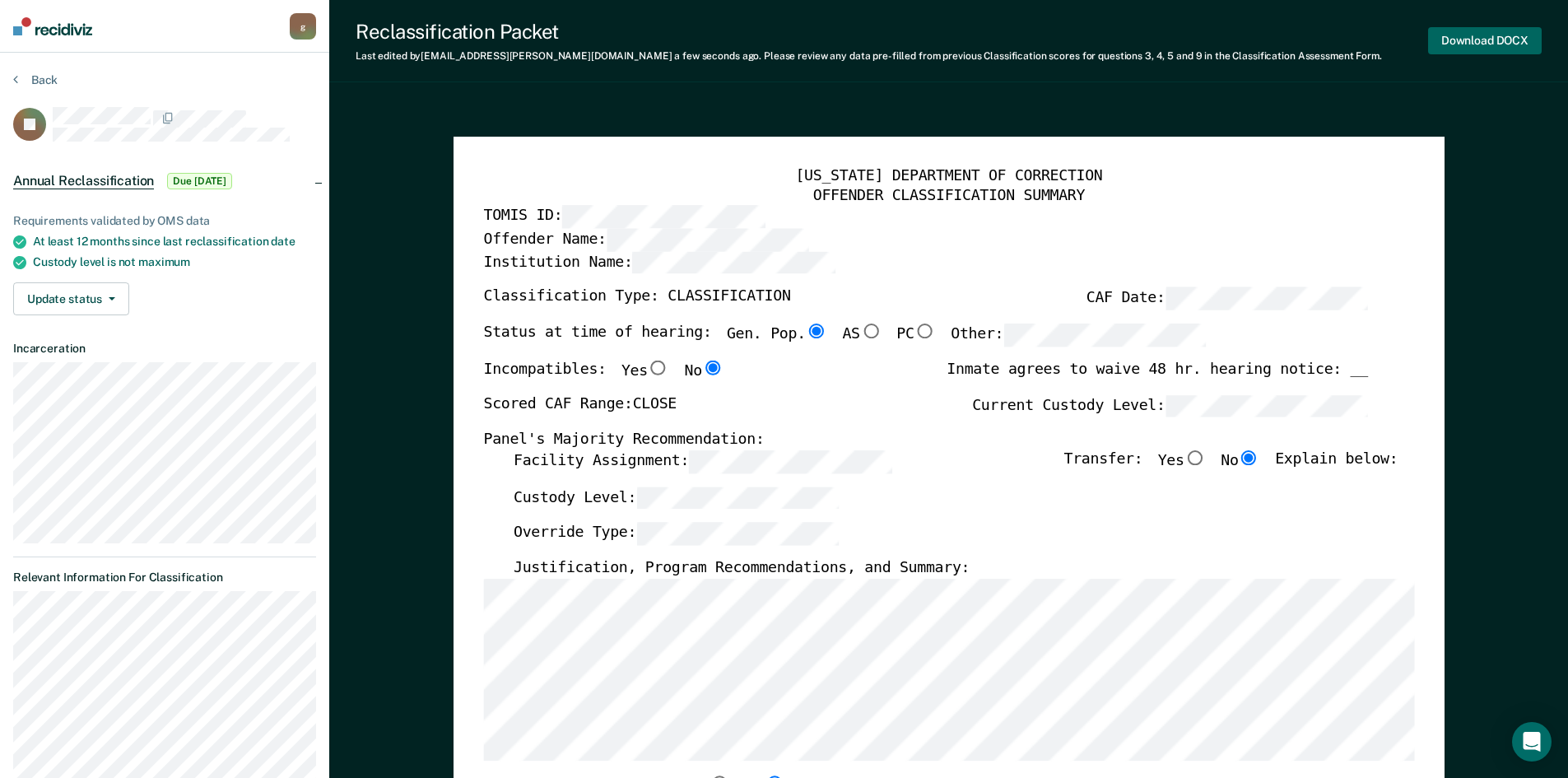
click at [1488, 43] on button "Download DOCX" at bounding box center [1485, 41] width 114 height 28
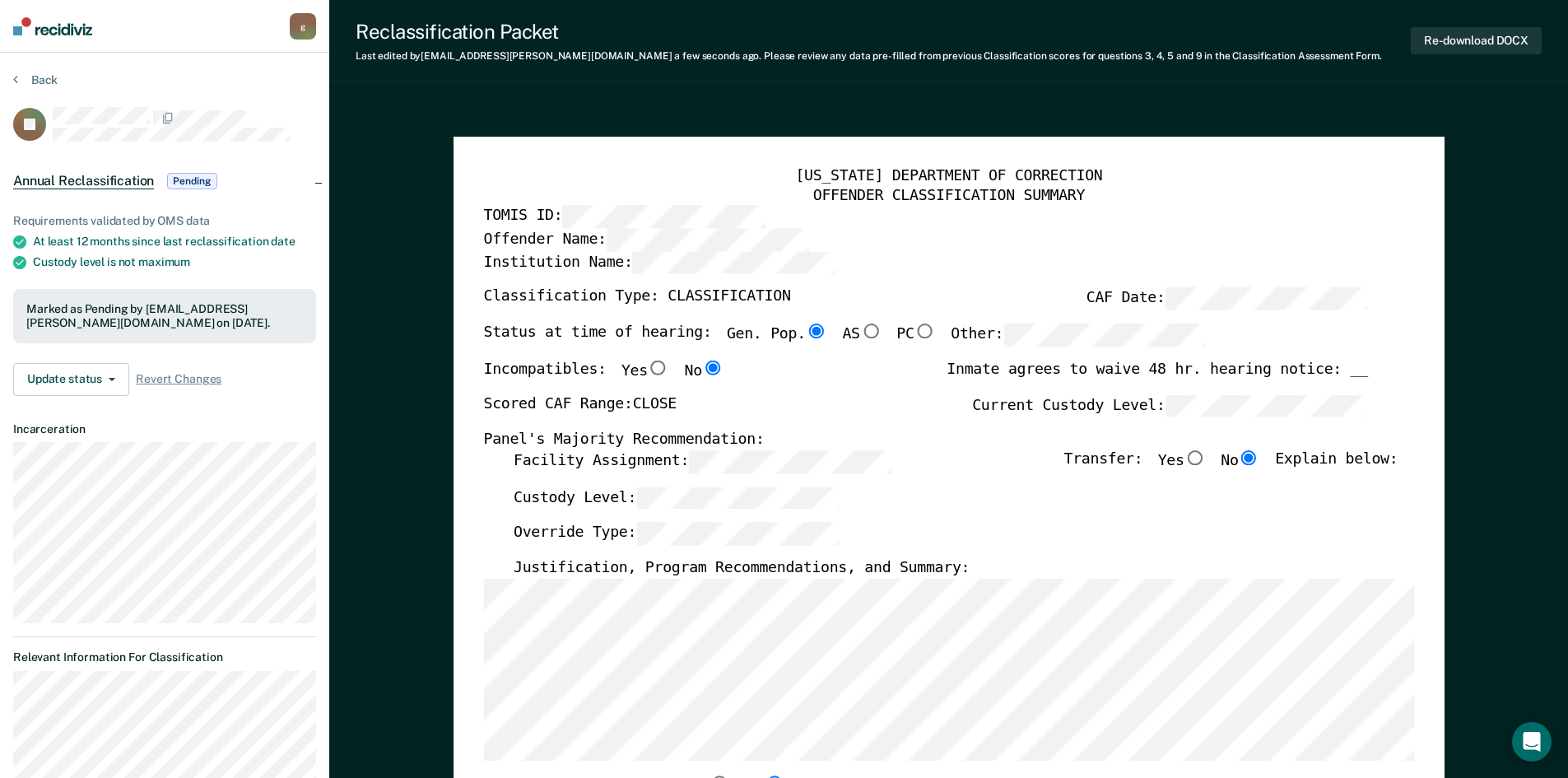
click at [713, 366] on div "Incompatibles: Yes No Inmate agrees to waive 48 hr. hearing notice: __" at bounding box center [925, 377] width 884 height 34
click at [17, 83] on icon at bounding box center [15, 79] width 5 height 13
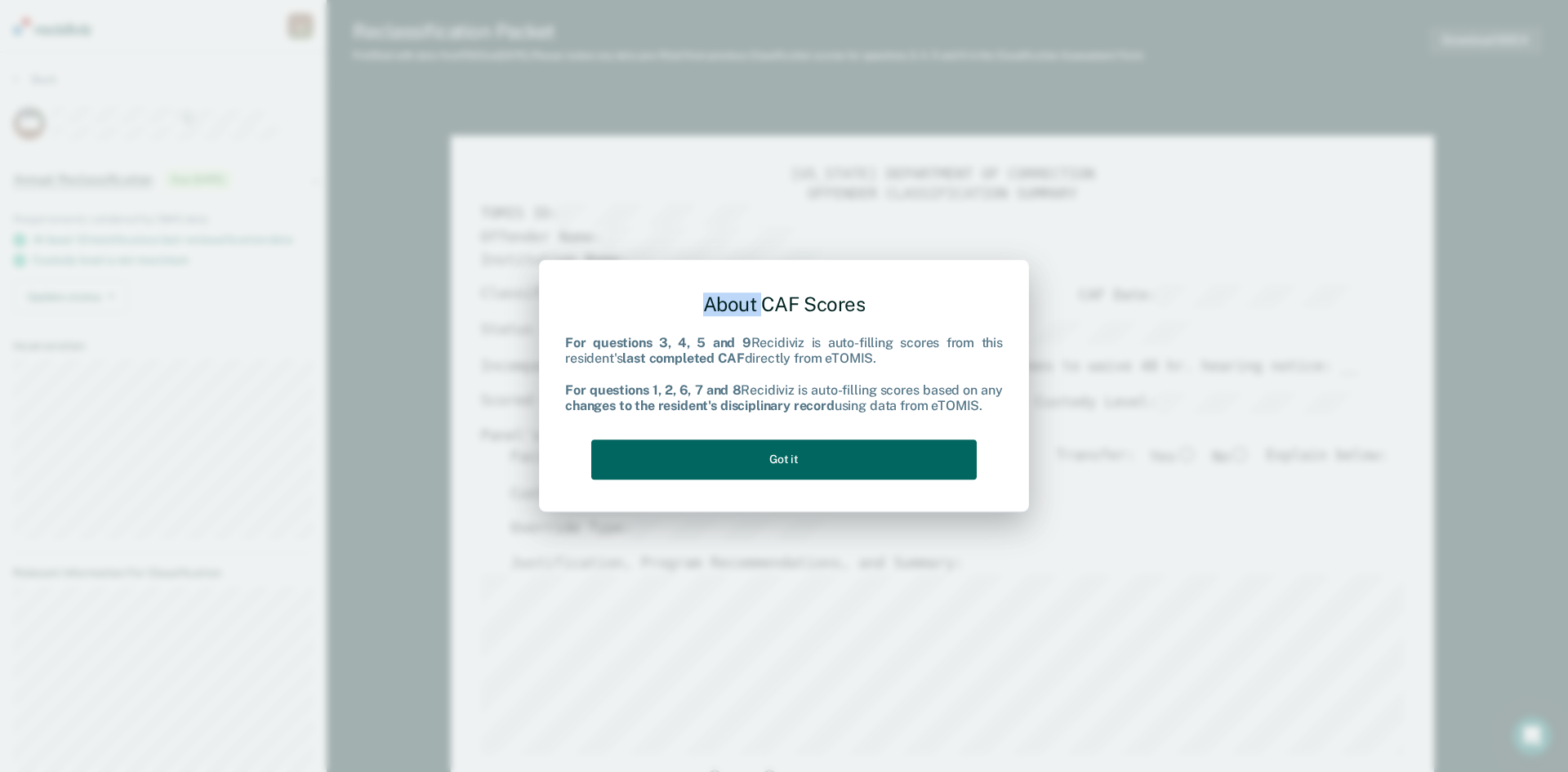
click at [747, 470] on button "Got it" at bounding box center [784, 459] width 386 height 40
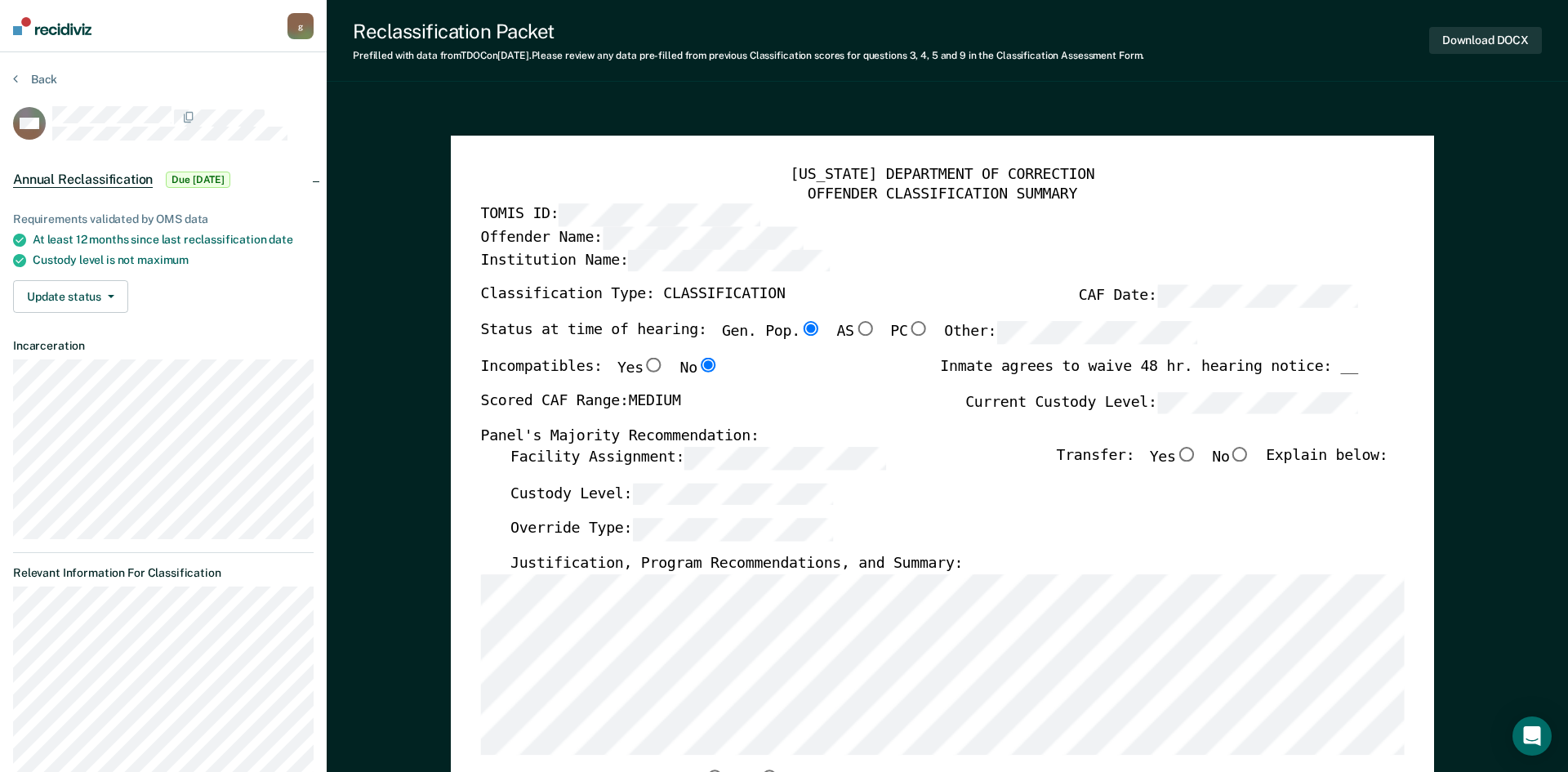
click at [747, 457] on button "Got it" at bounding box center [783, 442] width 289 height 30
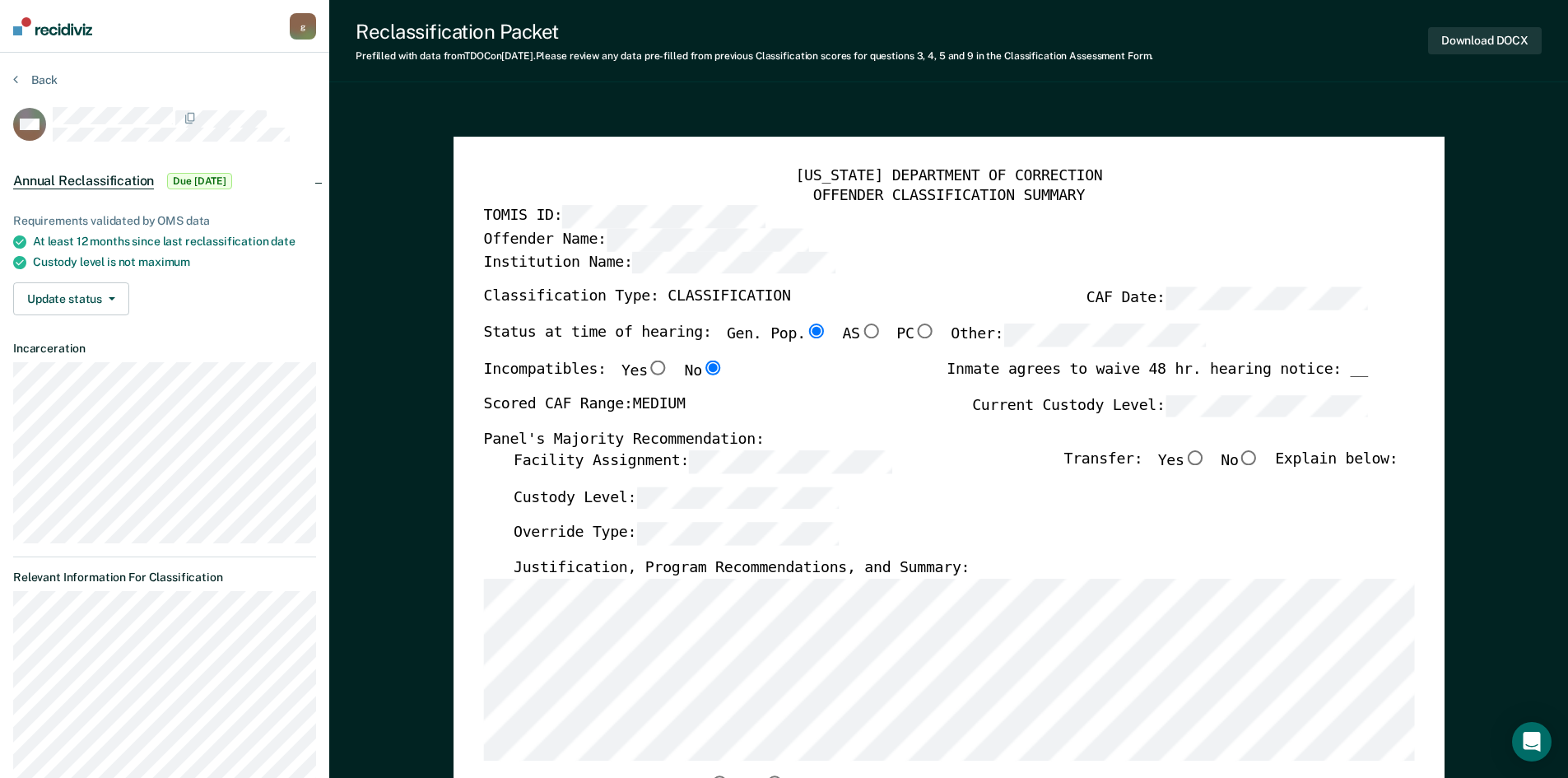
click at [1255, 457] on input "No" at bounding box center [1248, 458] width 22 height 15
type textarea "x"
radio input "true"
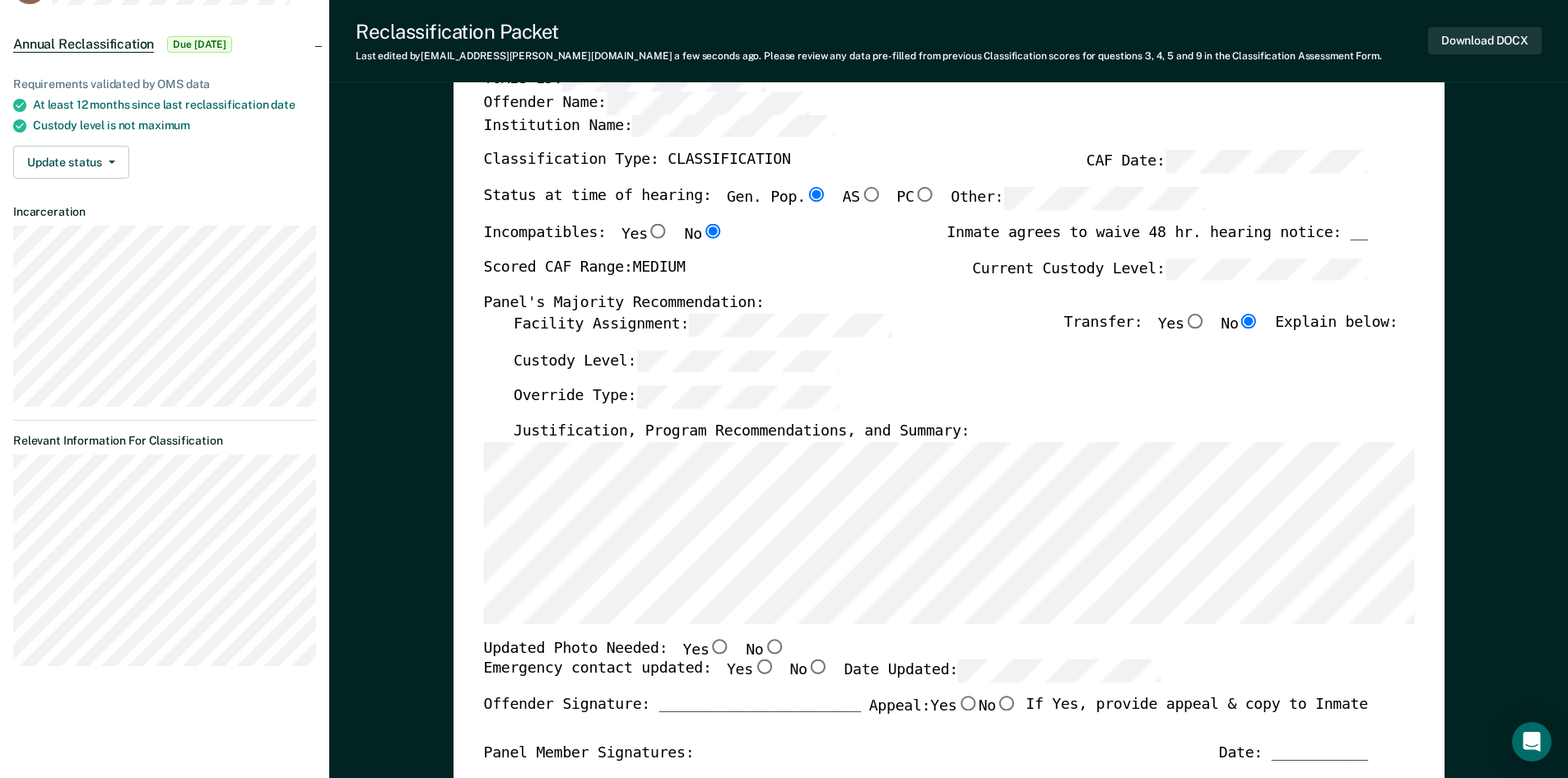
scroll to position [165, 0]
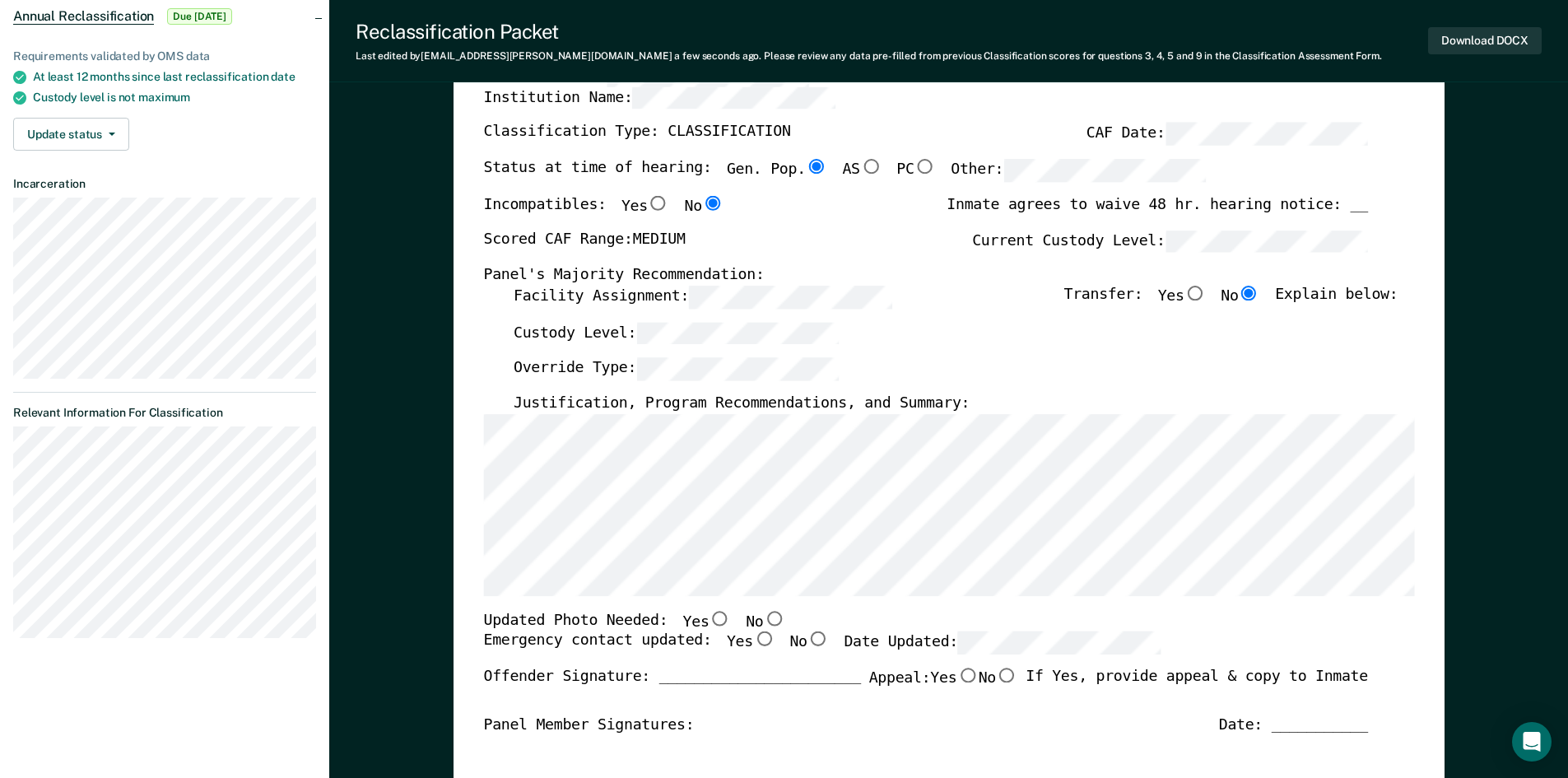
click at [763, 616] on input "No" at bounding box center [773, 619] width 22 height 15
type textarea "x"
radio input "true"
click at [763, 616] on input "No" at bounding box center [773, 619] width 22 height 15
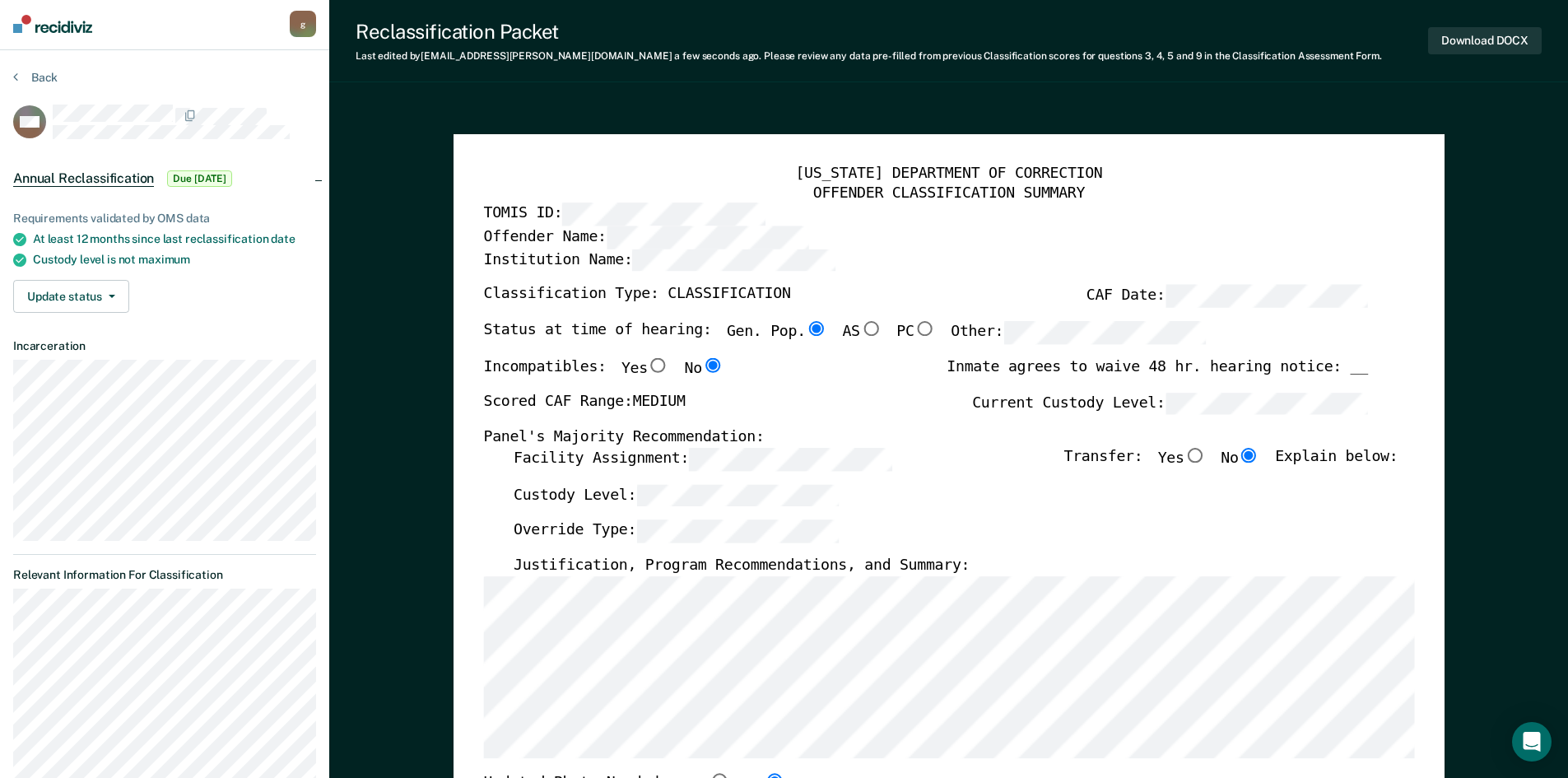
scroll to position [0, 0]
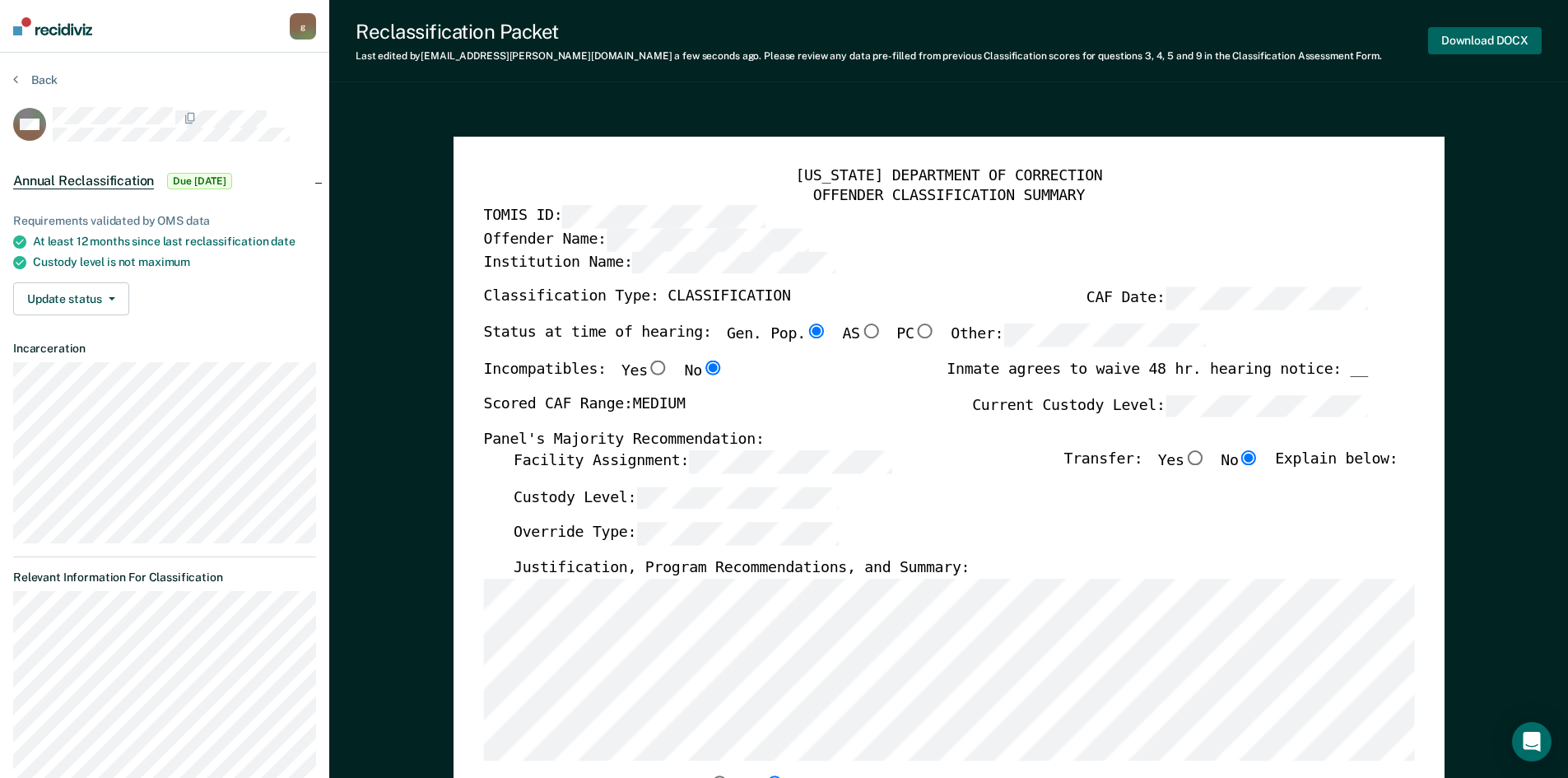
click at [1487, 41] on button "Download DOCX" at bounding box center [1485, 41] width 114 height 28
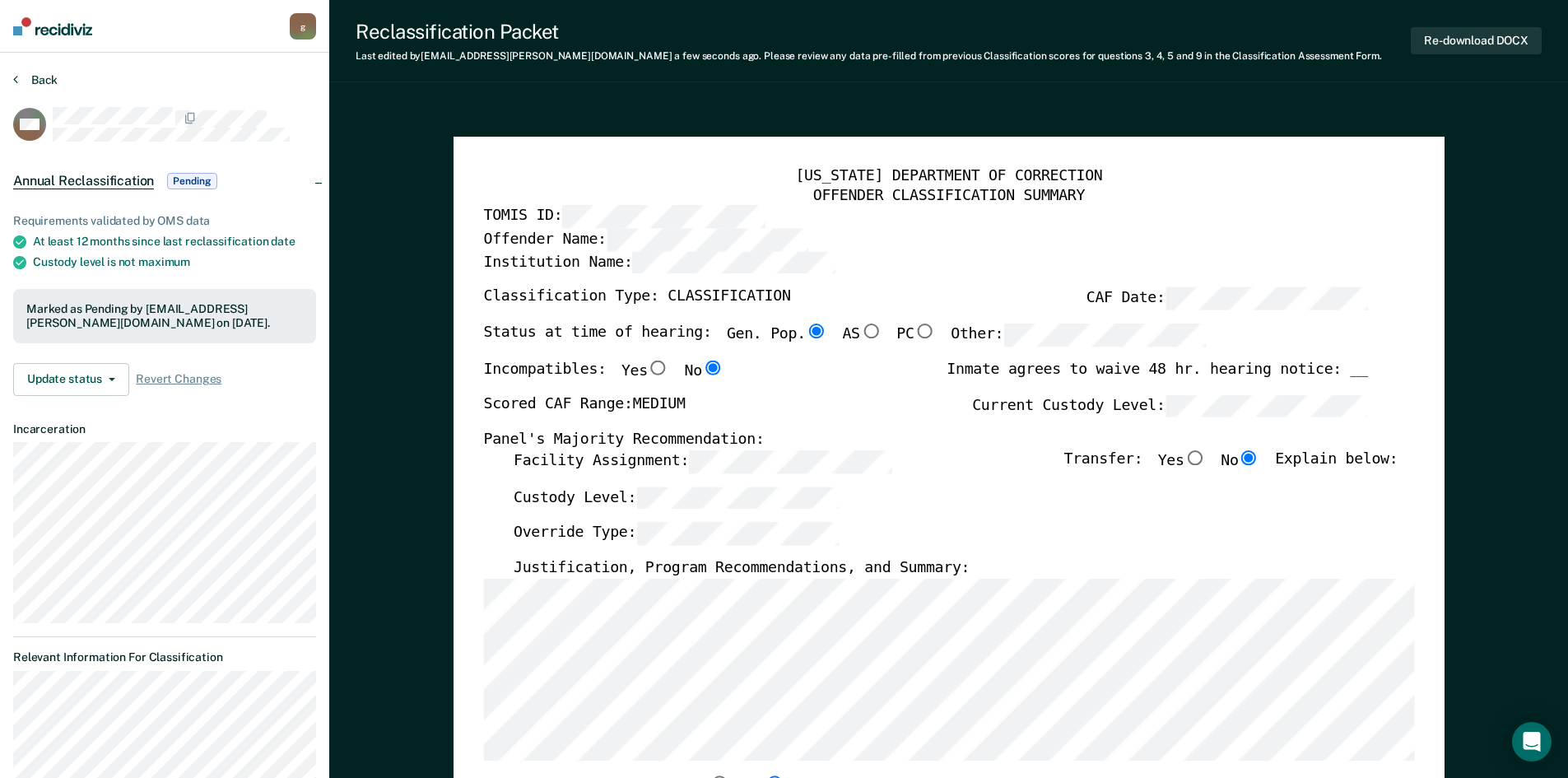
click at [14, 83] on icon at bounding box center [15, 79] width 5 height 13
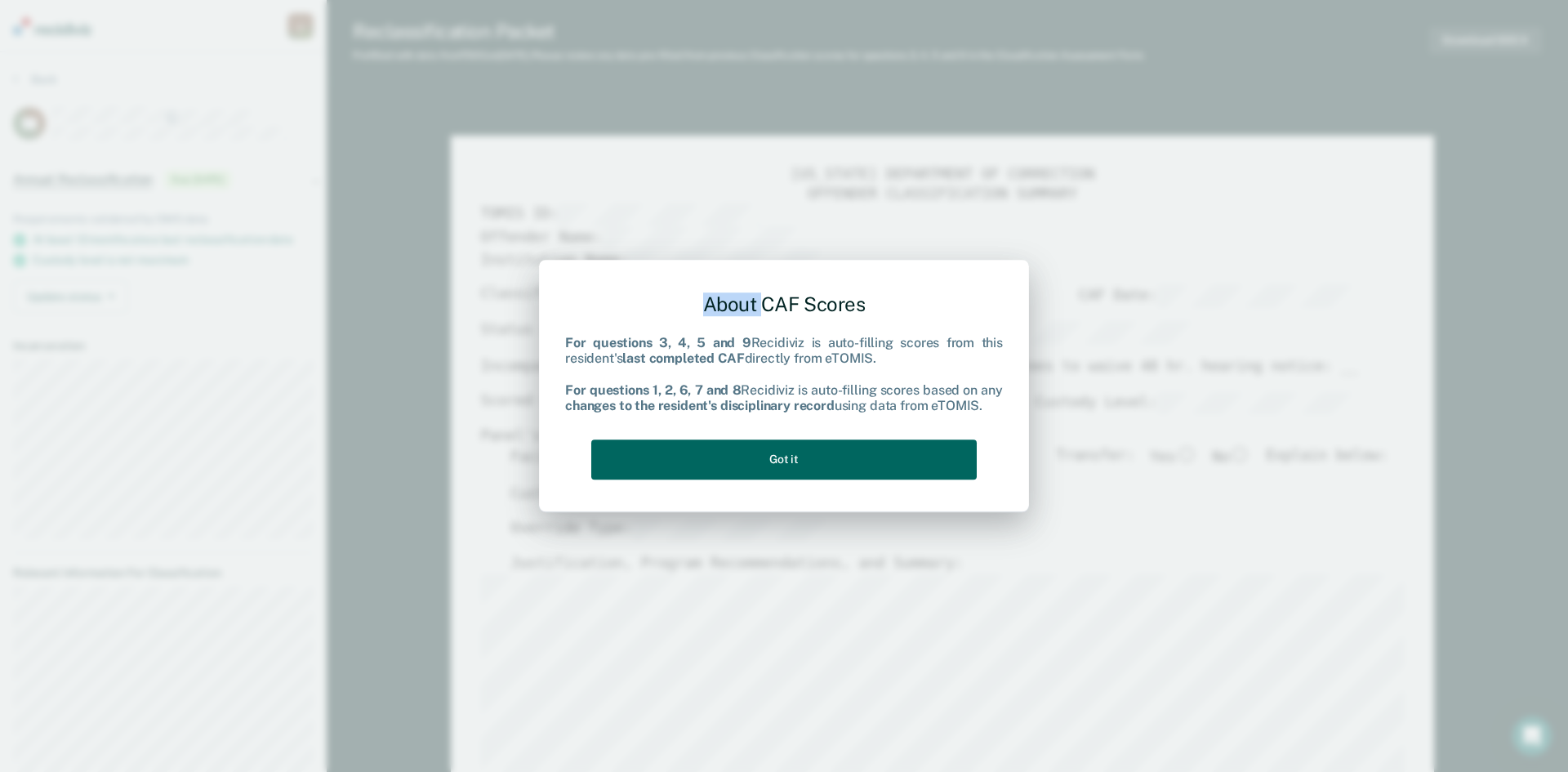
click at [722, 474] on button "Got it" at bounding box center [784, 459] width 386 height 40
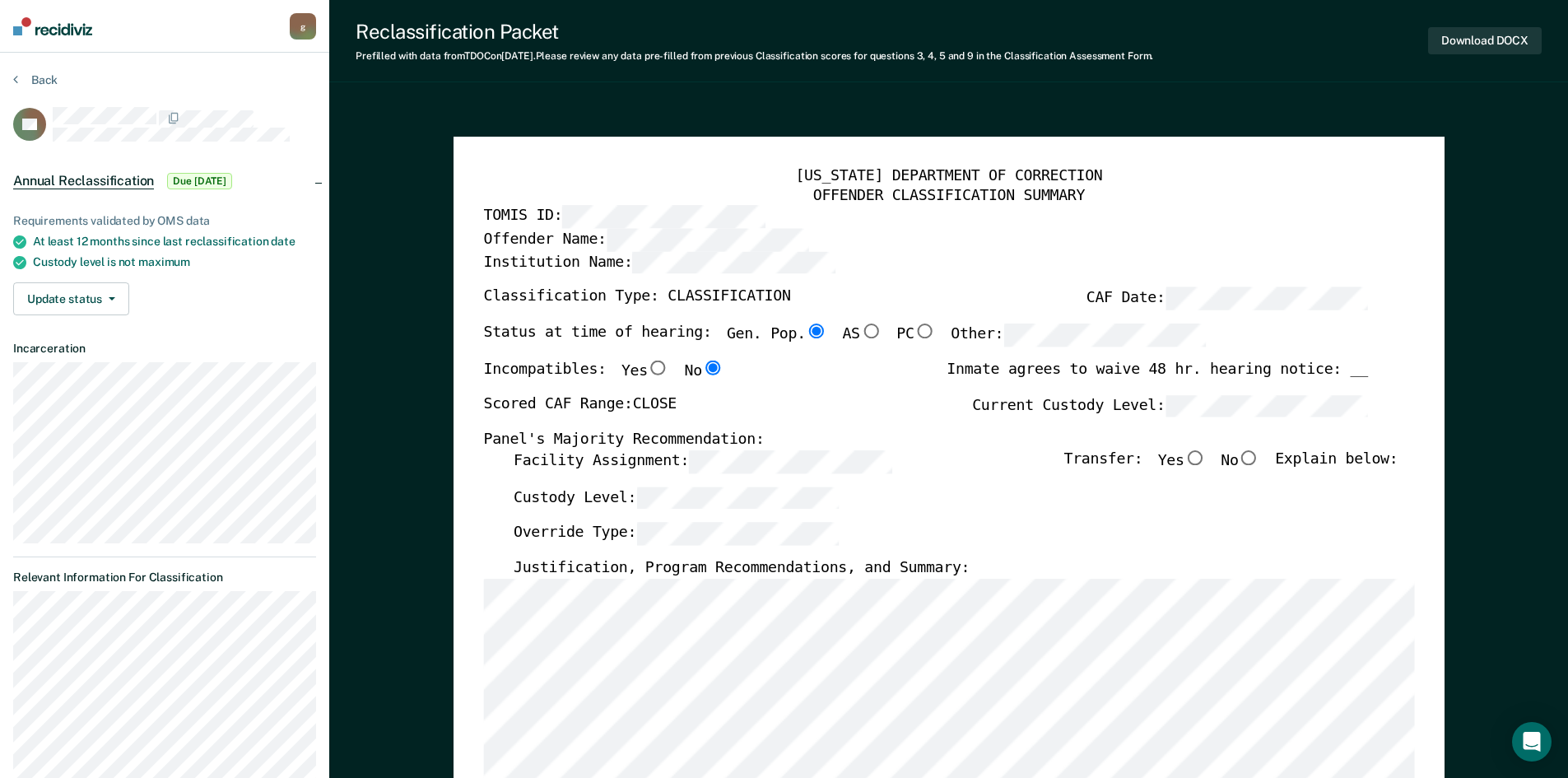
click at [1256, 459] on input "No" at bounding box center [1248, 458] width 22 height 15
type textarea "x"
radio input "true"
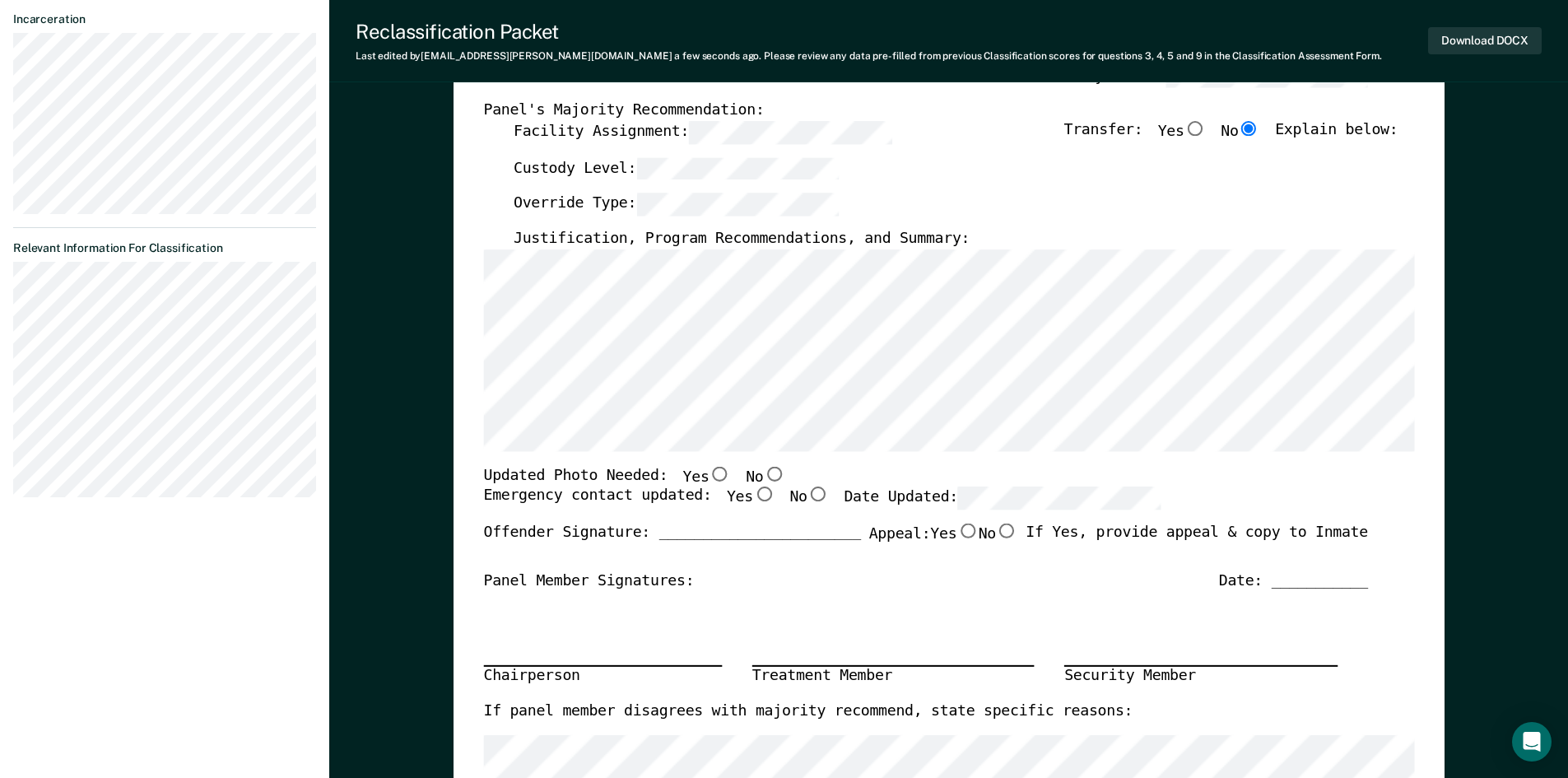
scroll to position [247, 0]
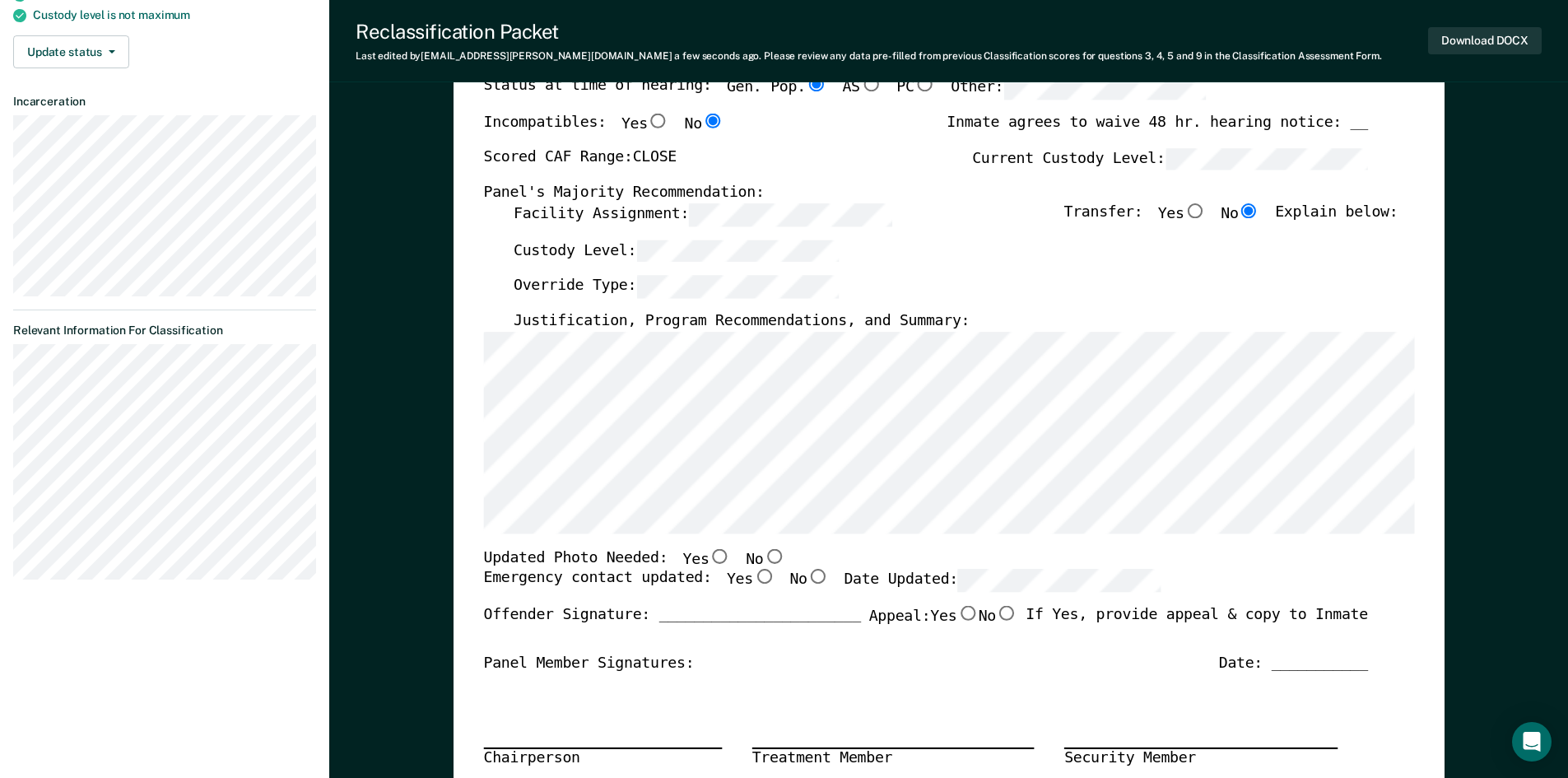
click at [763, 553] on input "No" at bounding box center [773, 556] width 22 height 15
type textarea "x"
radio input "true"
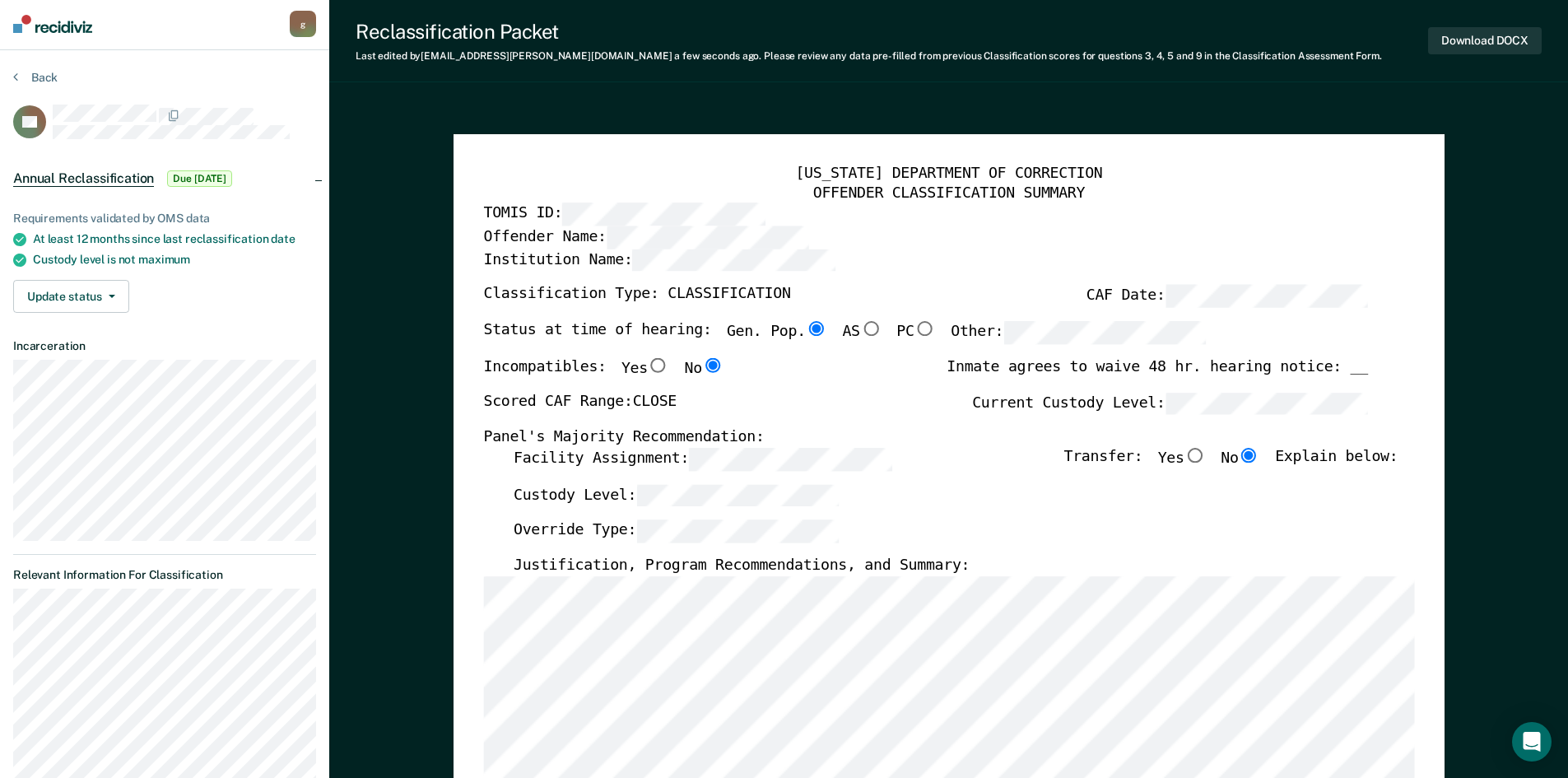
scroll to position [0, 0]
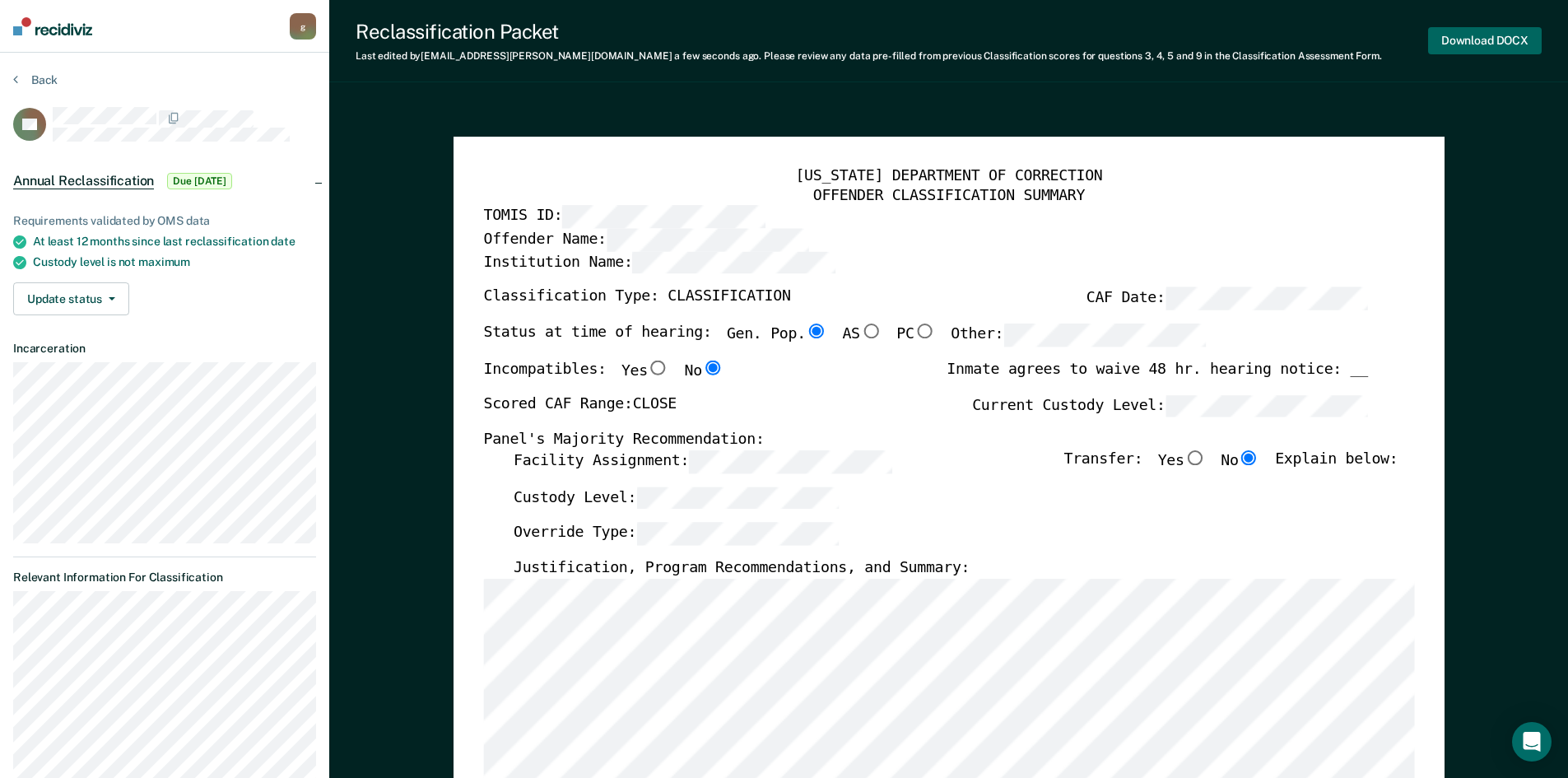
click at [1487, 38] on button "Download DOCX" at bounding box center [1485, 41] width 114 height 28
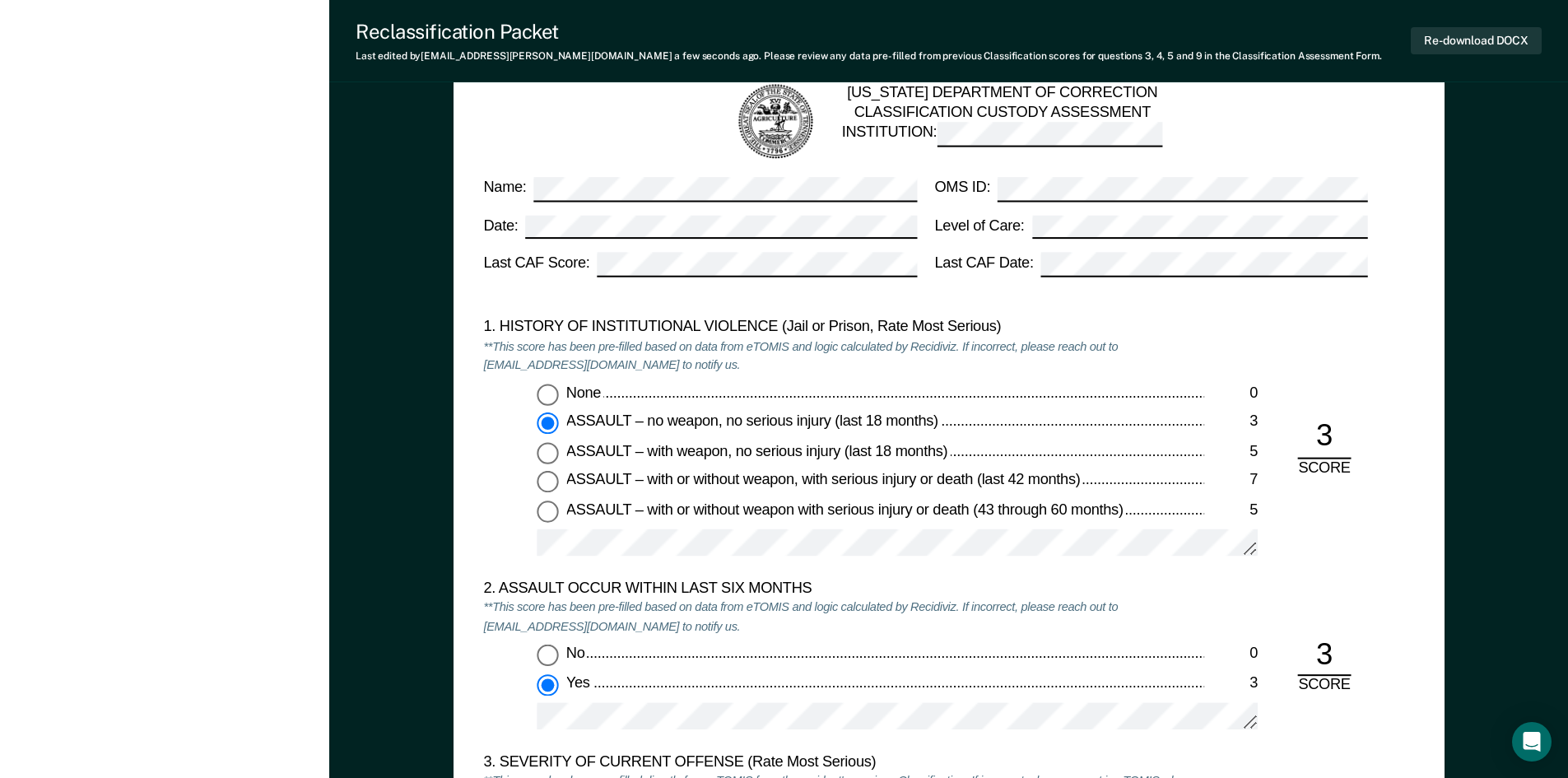
scroll to position [1482, 0]
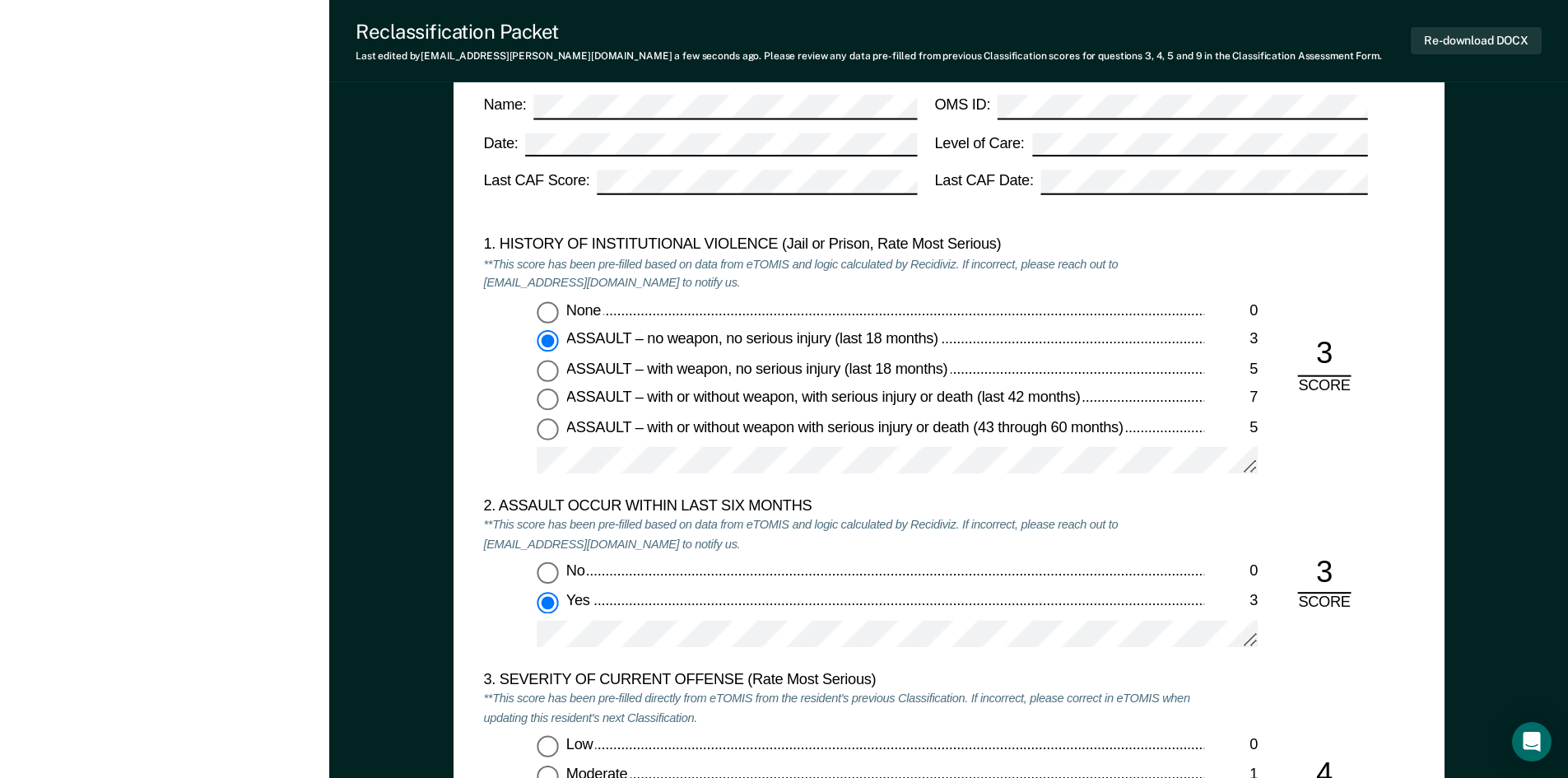
type textarea "x"
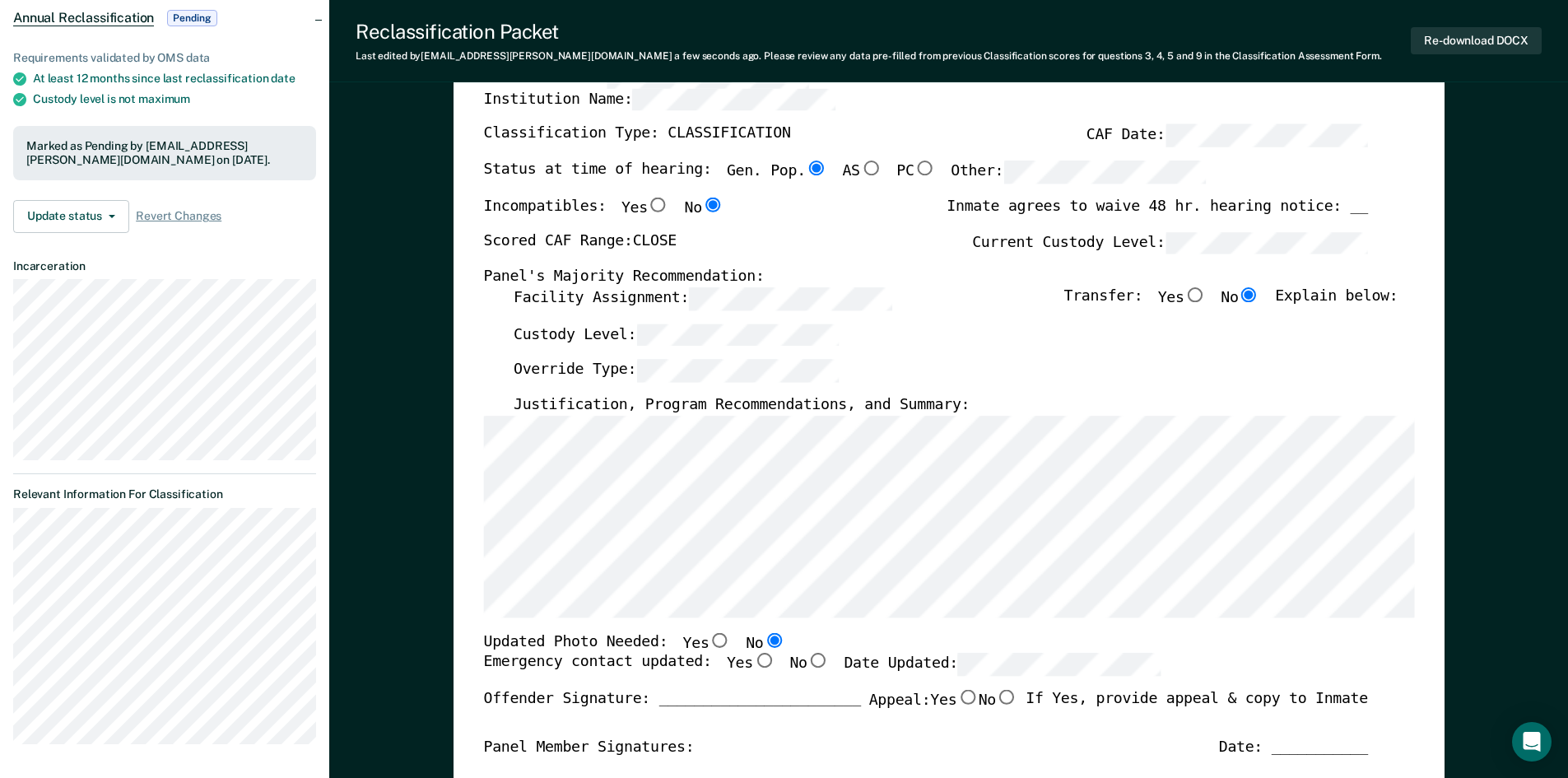
scroll to position [165, 0]
click at [1501, 42] on button "Re-download DOCX" at bounding box center [1476, 41] width 131 height 28
